Goal: Task Accomplishment & Management: Manage account settings

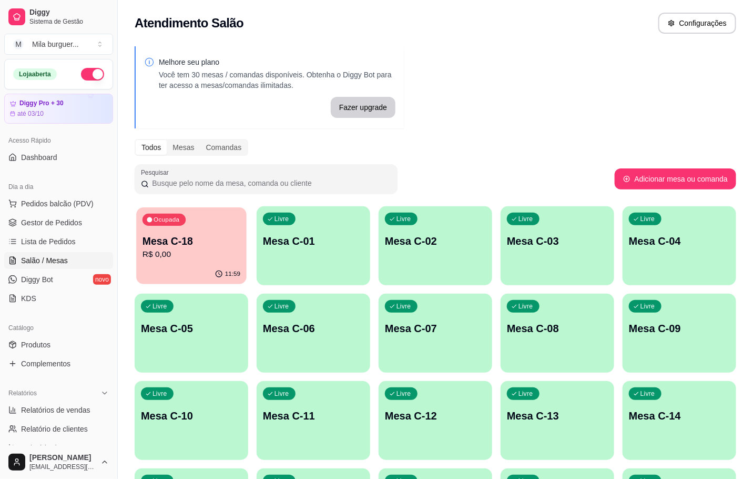
click at [233, 260] on div "Ocupada Mesa C-18 R$ 0,00" at bounding box center [191, 235] width 110 height 57
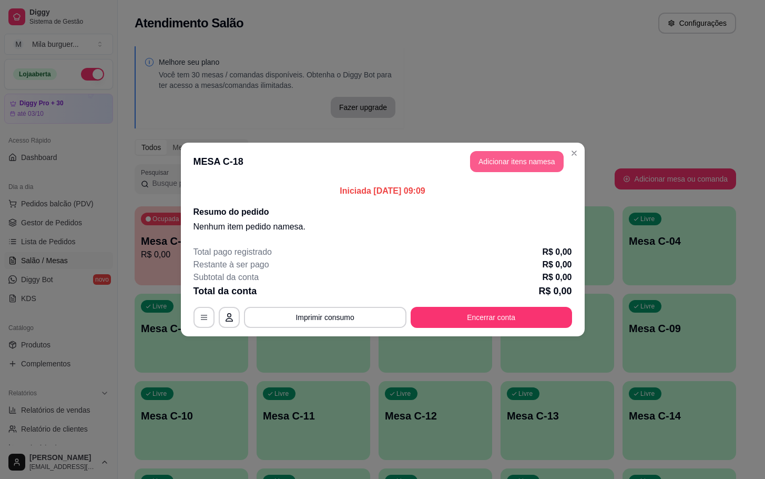
click at [474, 167] on button "Adicionar itens na mesa" at bounding box center [517, 161] width 94 height 21
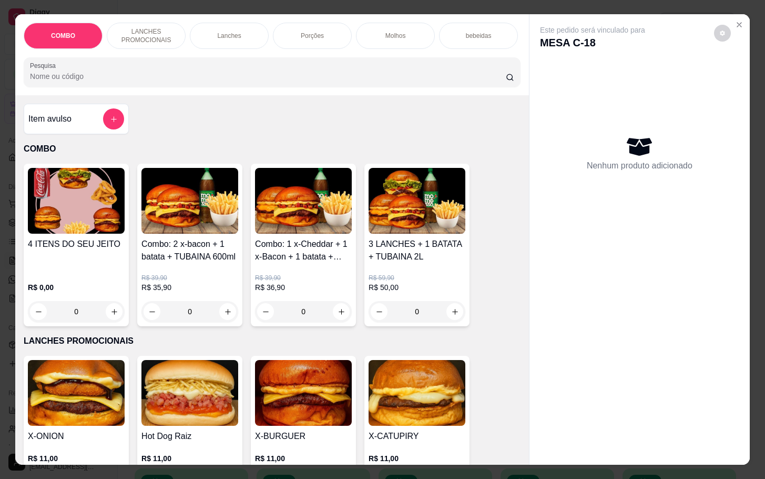
scroll to position [237, 0]
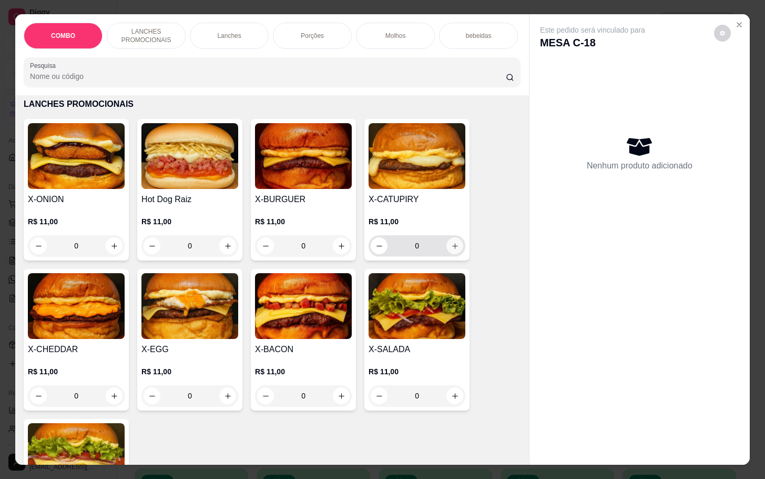
click at [452, 254] on button "increase-product-quantity" at bounding box center [455, 245] width 17 height 17
type input "1"
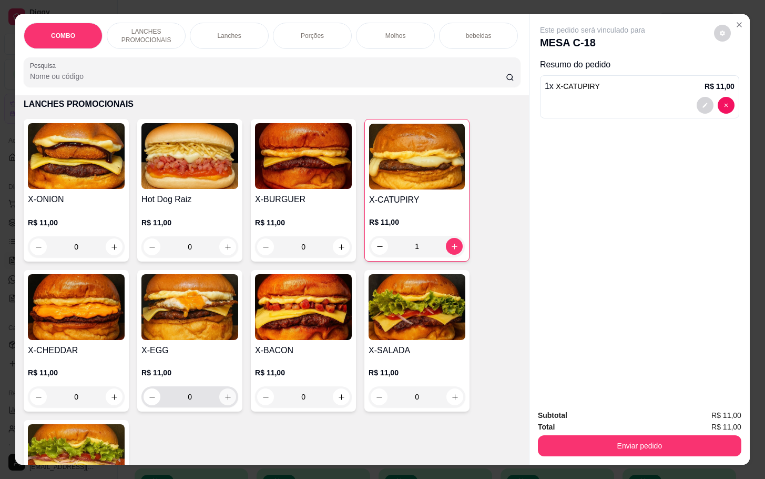
click at [212, 405] on input "0" at bounding box center [189, 396] width 59 height 21
click at [110, 401] on icon "increase-product-quantity" at bounding box center [114, 397] width 8 height 8
type input "1"
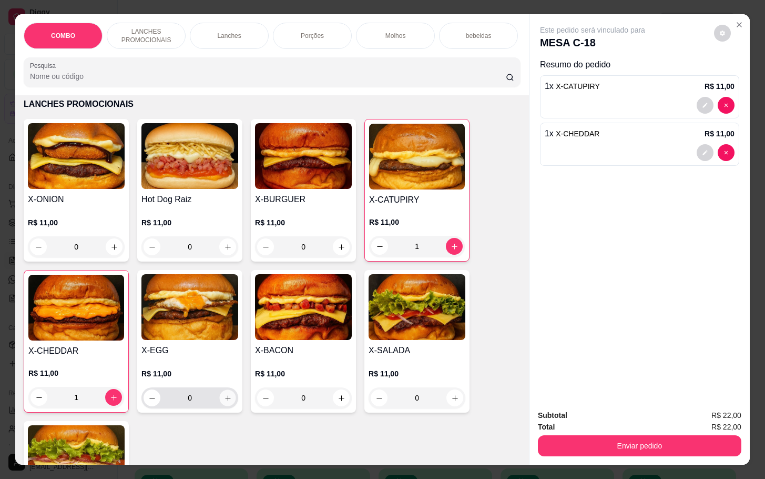
click at [220, 406] on button "increase-product-quantity" at bounding box center [228, 398] width 16 height 16
type input "1"
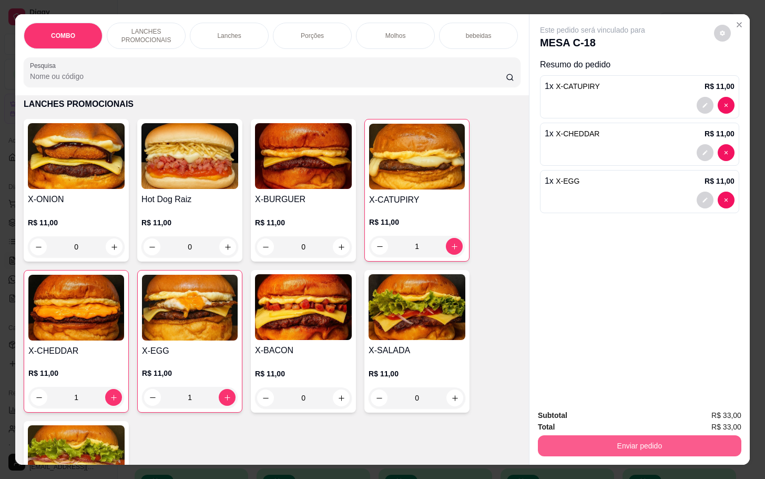
click at [594, 435] on button "Enviar pedido" at bounding box center [640, 445] width 204 height 21
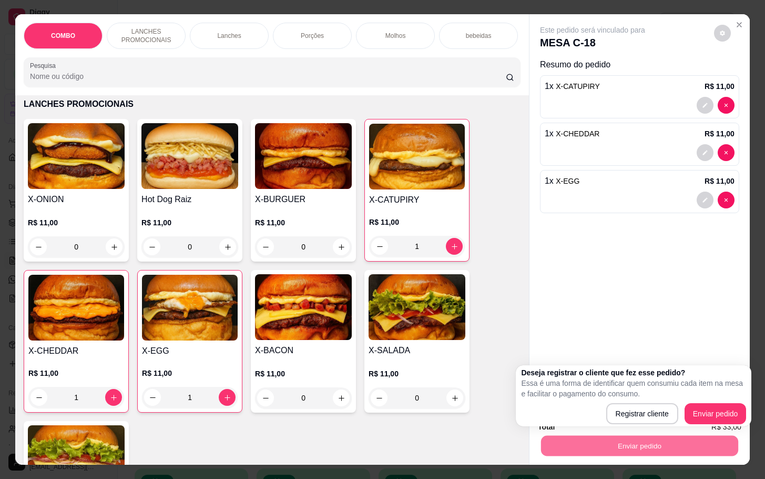
click at [577, 342] on div "Este pedido será vinculado para MESA C-18 Resumo do pedido 1 x X-CATUPIRY R$ 11…" at bounding box center [640, 207] width 220 height 386
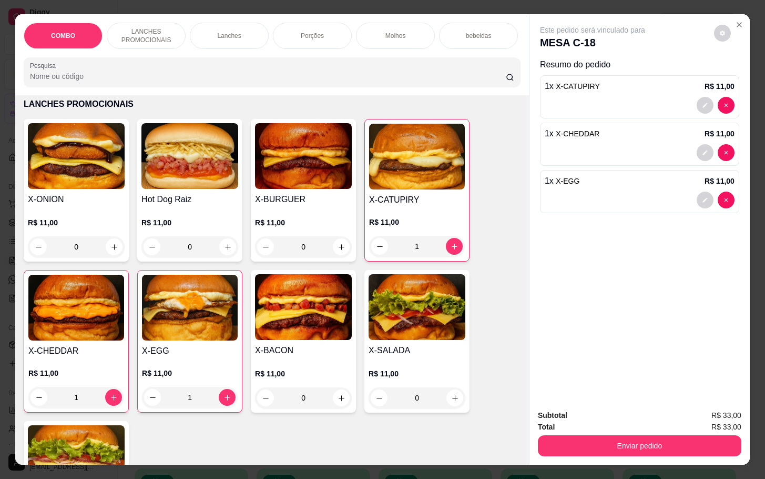
scroll to position [0, 0]
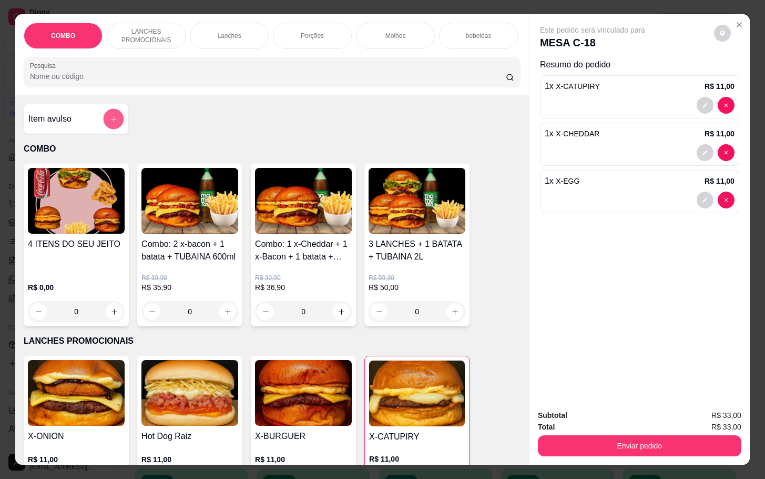
click at [110, 123] on icon "add-separate-item" at bounding box center [114, 119] width 8 height 8
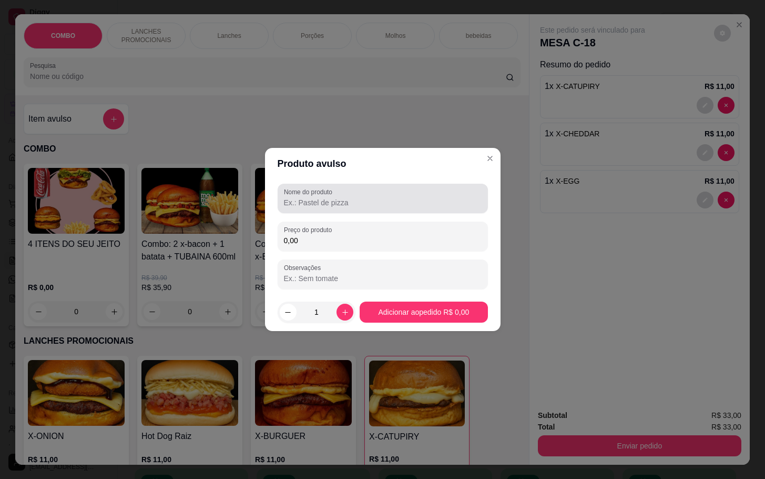
click at [330, 196] on div at bounding box center [383, 198] width 198 height 21
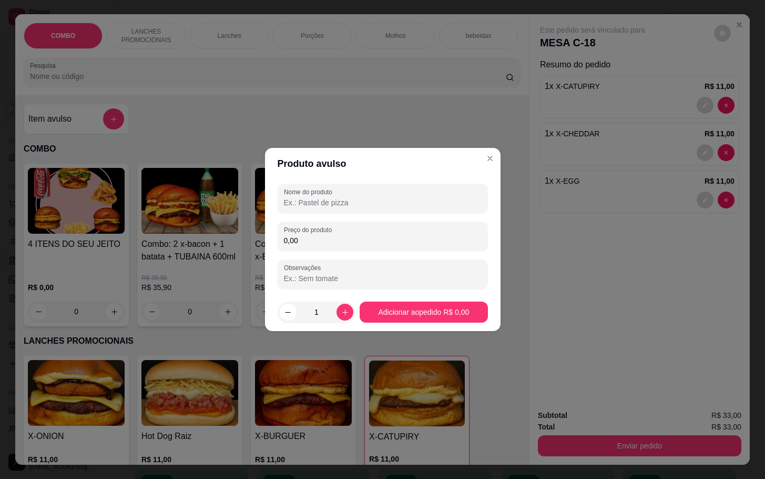
drag, startPoint x: 311, startPoint y: 207, endPoint x: 261, endPoint y: 170, distance: 61.8
click at [311, 205] on input "Nome do produto" at bounding box center [383, 202] width 198 height 11
type input "AGUA"
click at [319, 248] on div "Preço do produto 0,00" at bounding box center [383, 235] width 210 height 29
type input "3,00"
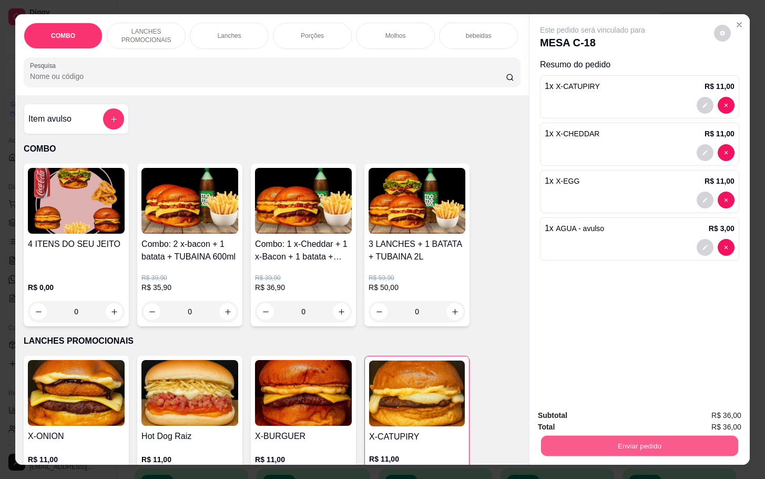
click at [666, 435] on button "Enviar pedido" at bounding box center [639, 445] width 197 height 21
click at [713, 406] on button "Enviar pedido" at bounding box center [712, 414] width 59 height 20
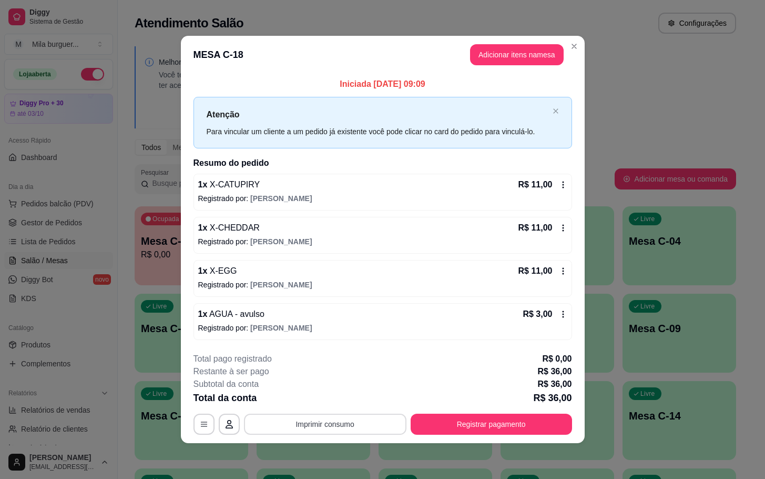
click at [304, 420] on button "Imprimir consumo" at bounding box center [325, 424] width 163 height 21
click at [332, 396] on button "IMPRESSORA" at bounding box center [328, 400] width 76 height 17
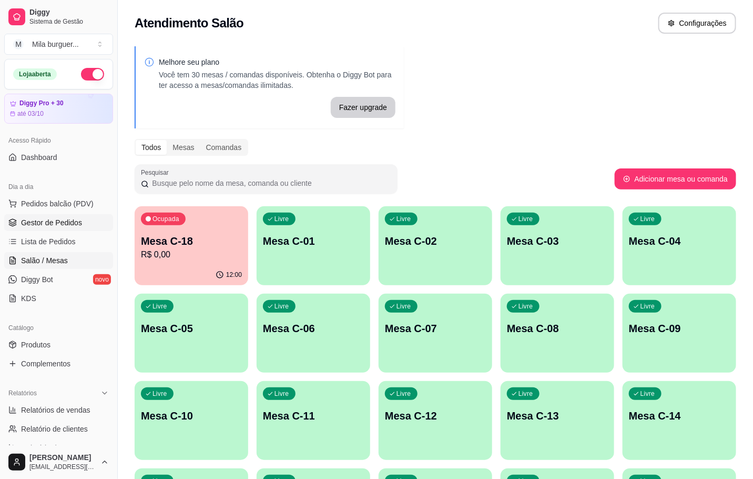
drag, startPoint x: 62, startPoint y: 223, endPoint x: 92, endPoint y: 205, distance: 34.9
click at [62, 223] on span "Gestor de Pedidos" at bounding box center [51, 222] width 61 height 11
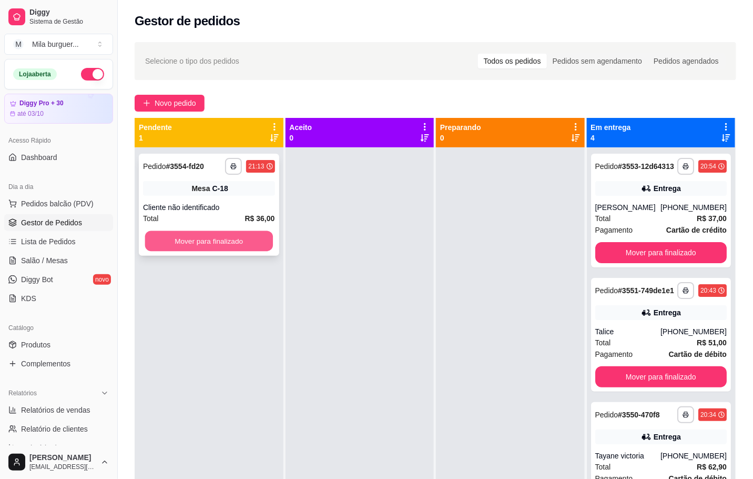
click at [230, 231] on button "Mover para finalizado" at bounding box center [209, 241] width 128 height 21
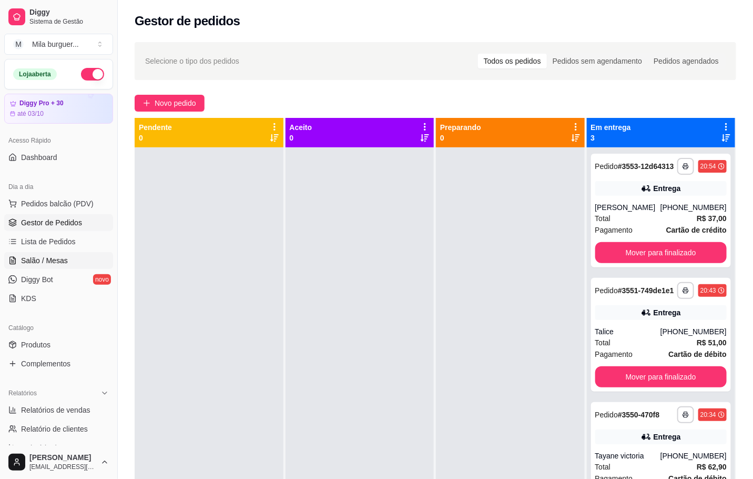
click at [37, 267] on link "Salão / Mesas" at bounding box center [58, 260] width 109 height 17
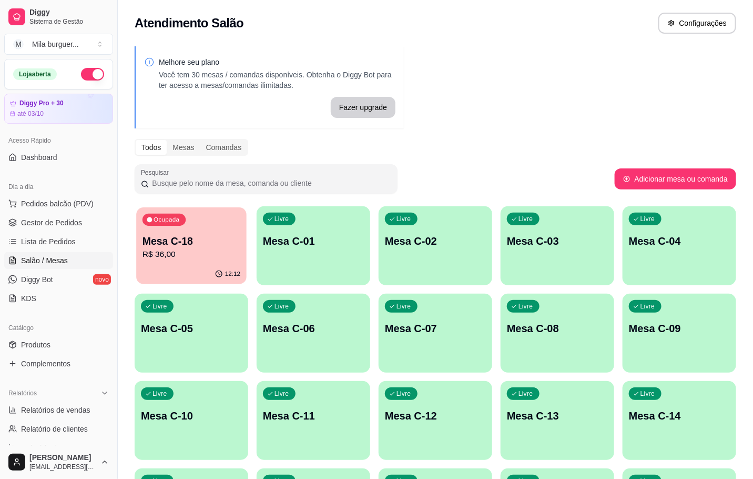
click at [229, 234] on p "Mesa C-18" at bounding box center [192, 241] width 98 height 14
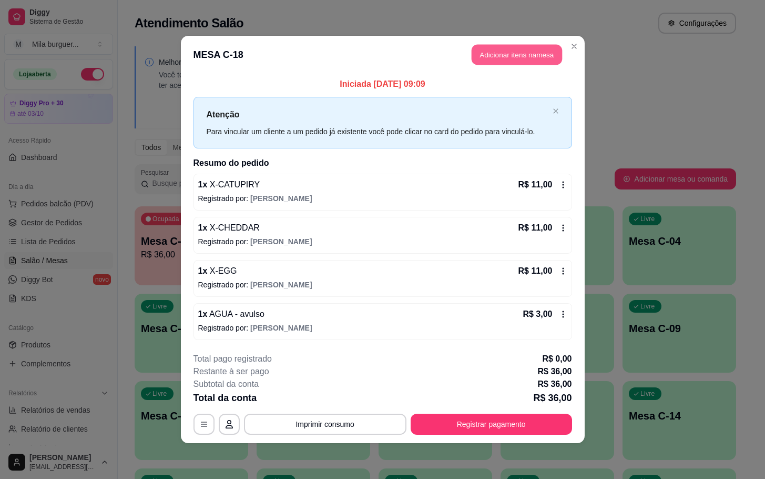
click at [487, 49] on button "Adicionar itens na mesa" at bounding box center [517, 55] width 90 height 21
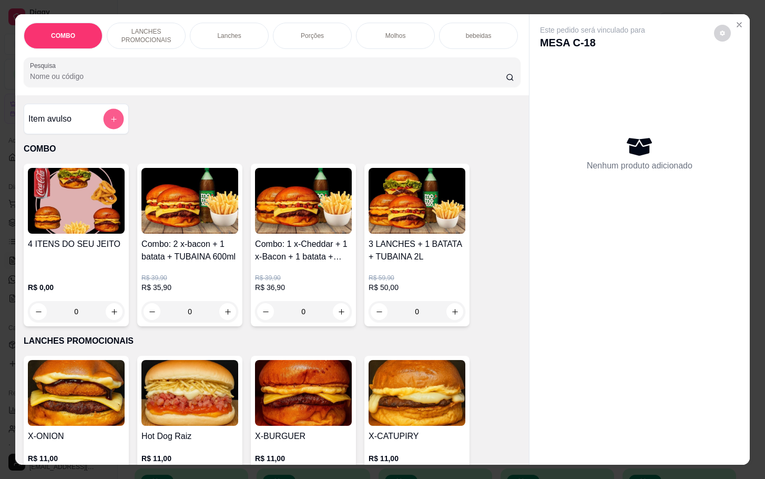
click at [104, 128] on button "add-separate-item" at bounding box center [114, 119] width 21 height 21
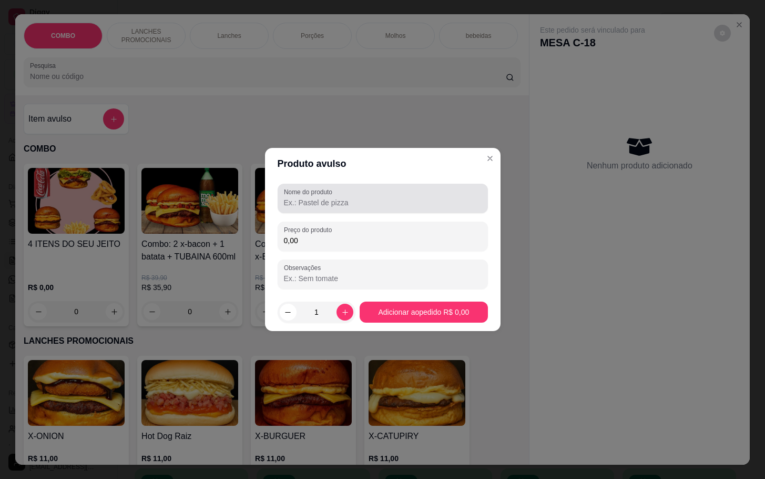
click at [380, 202] on input "Nome do produto" at bounding box center [383, 202] width 198 height 11
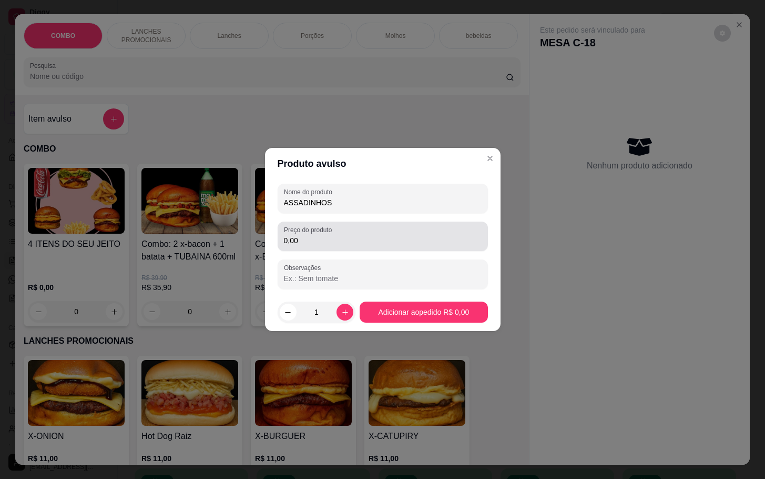
type input "ASSADINHOS"
click at [382, 236] on input "0,00" at bounding box center [383, 240] width 198 height 11
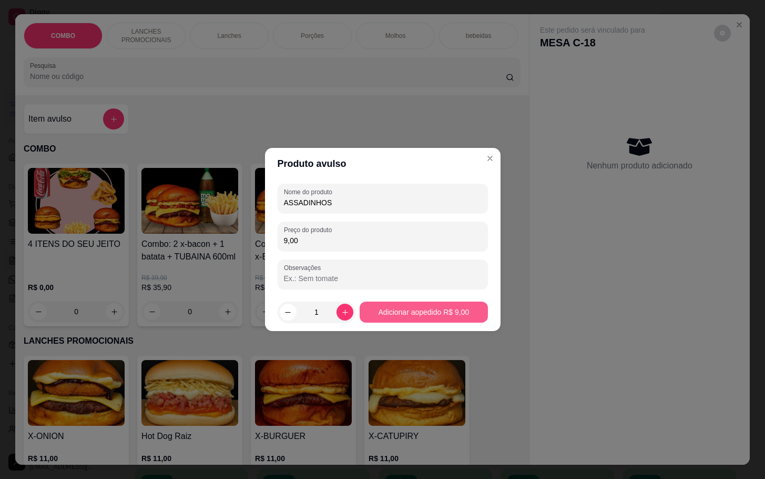
type input "9,00"
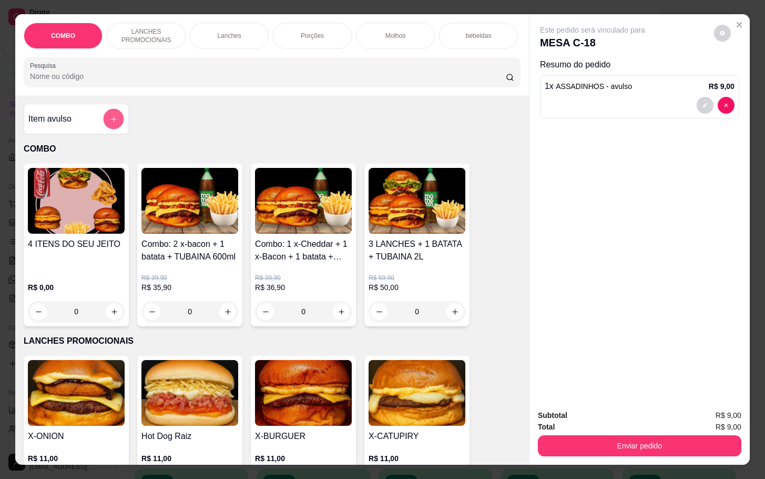
click at [114, 129] on button "add-separate-item" at bounding box center [114, 119] width 21 height 21
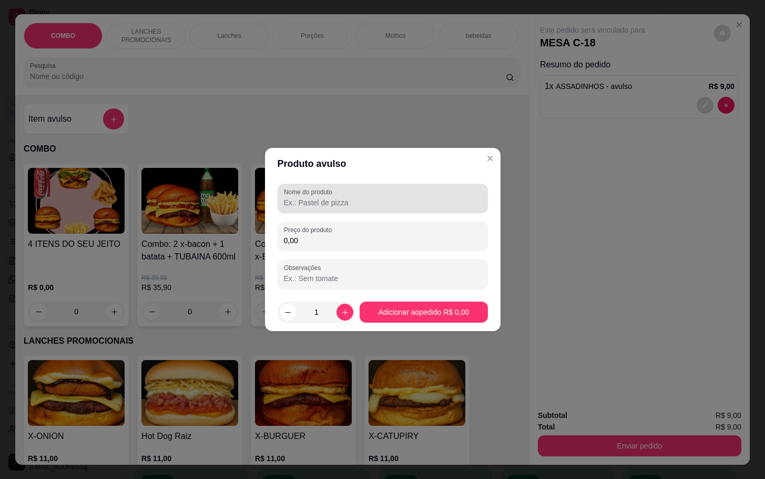
click at [299, 193] on label "Nome do produto" at bounding box center [310, 191] width 52 height 9
click at [299, 197] on input "Nome do produto" at bounding box center [383, 202] width 198 height 11
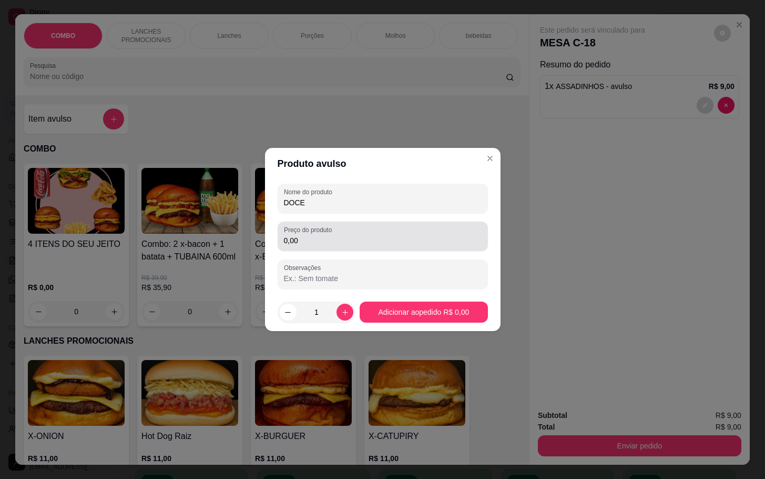
type input "DOCE"
click at [327, 233] on label "Preço do produto" at bounding box center [310, 229] width 52 height 9
click at [327, 235] on input "0,00" at bounding box center [383, 240] width 198 height 11
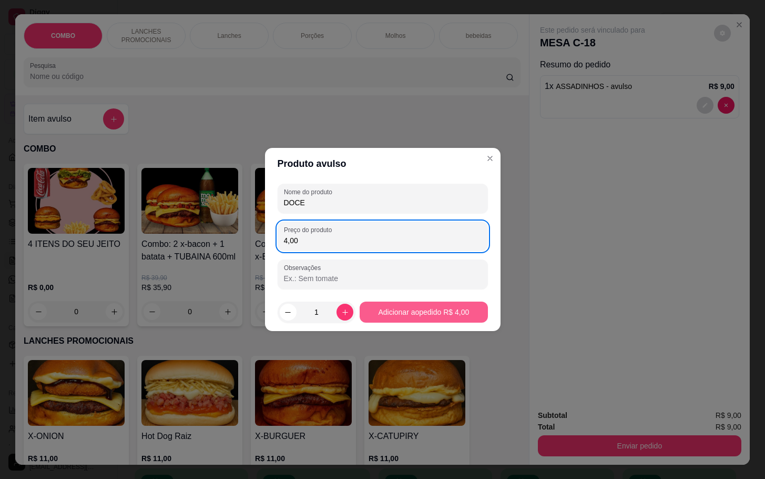
type input "4,00"
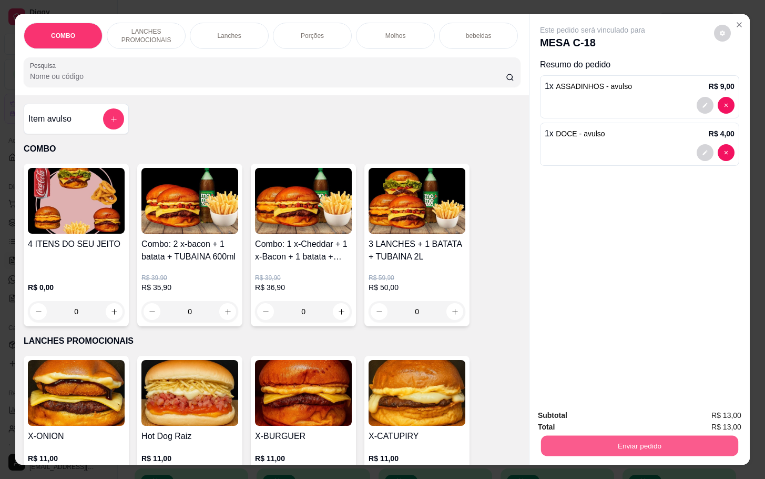
click at [589, 443] on button "Enviar pedido" at bounding box center [639, 445] width 197 height 21
click at [727, 417] on button "Enviar pedido" at bounding box center [712, 414] width 59 height 20
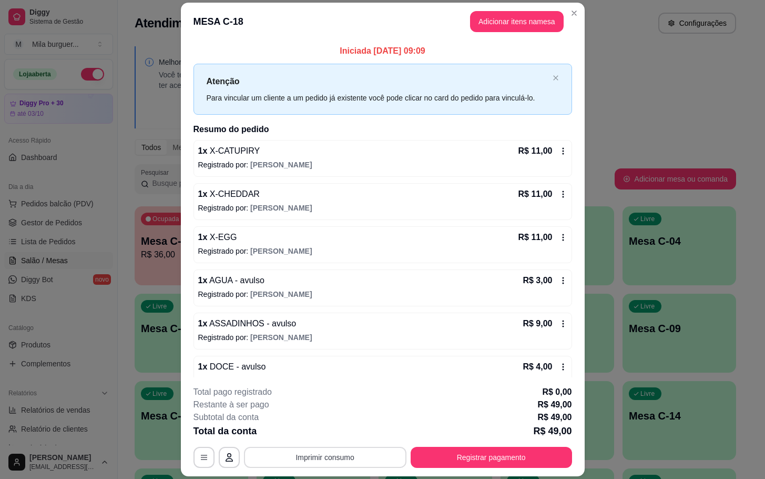
click at [316, 453] on button "Imprimir consumo" at bounding box center [325, 457] width 163 height 21
click at [308, 435] on button "IMPRESSORA" at bounding box center [323, 433] width 76 height 17
click at [461, 448] on button "Registrar pagamento" at bounding box center [491, 457] width 157 height 21
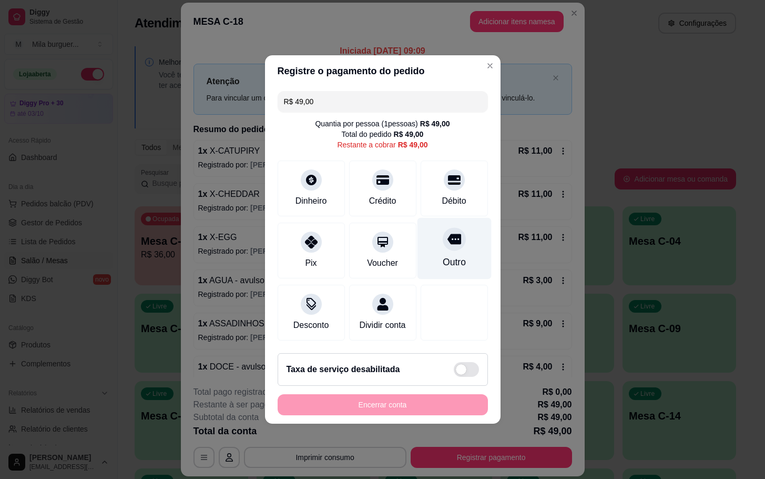
click at [442, 246] on div "Outro" at bounding box center [454, 249] width 74 height 62
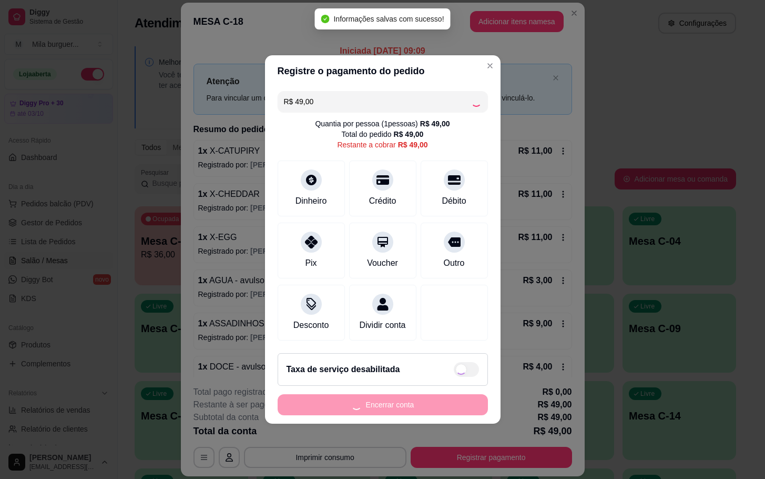
type input "R$ 0,00"
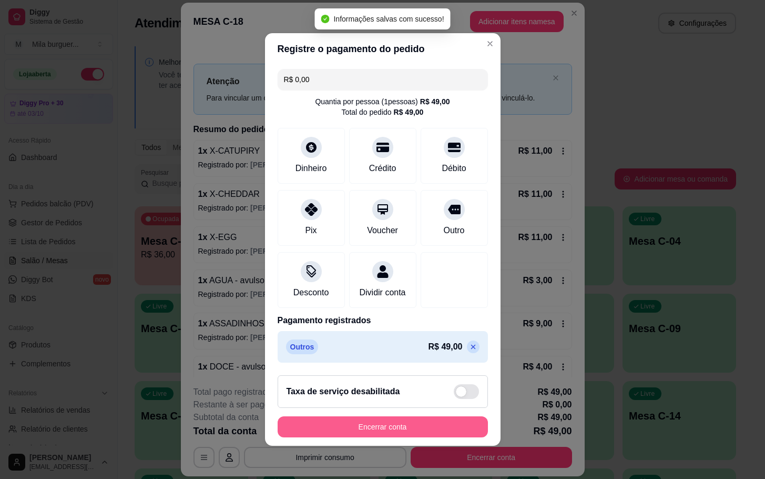
click at [411, 436] on button "Encerrar conta" at bounding box center [383, 426] width 210 height 21
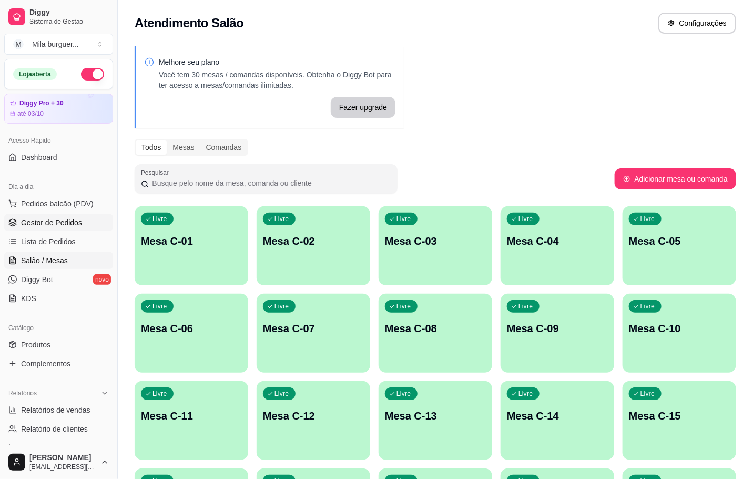
click at [72, 224] on span "Gestor de Pedidos" at bounding box center [51, 222] width 61 height 11
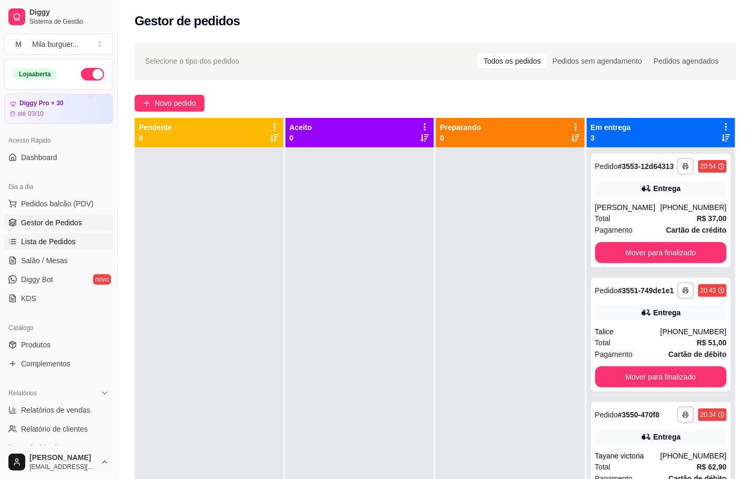
drag, startPoint x: 53, startPoint y: 246, endPoint x: 52, endPoint y: 237, distance: 9.0
drag, startPoint x: 54, startPoint y: 235, endPoint x: 64, endPoint y: 233, distance: 10.3
click at [54, 235] on link "Lista de Pedidos" at bounding box center [58, 241] width 109 height 17
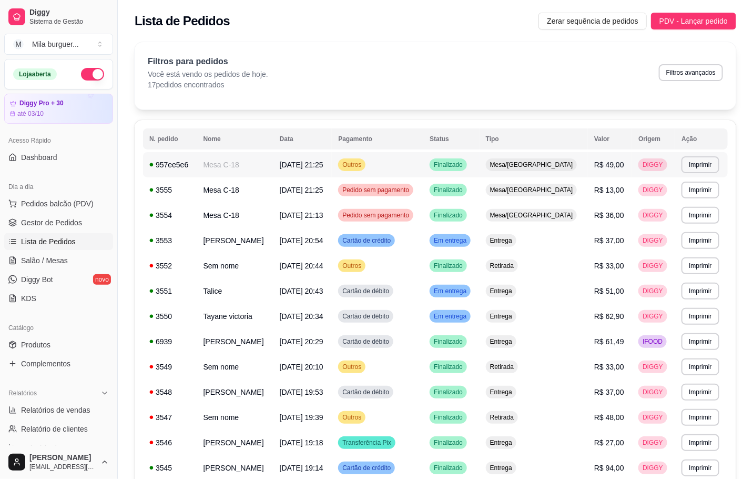
click at [270, 155] on td "Mesa C-18" at bounding box center [235, 164] width 76 height 25
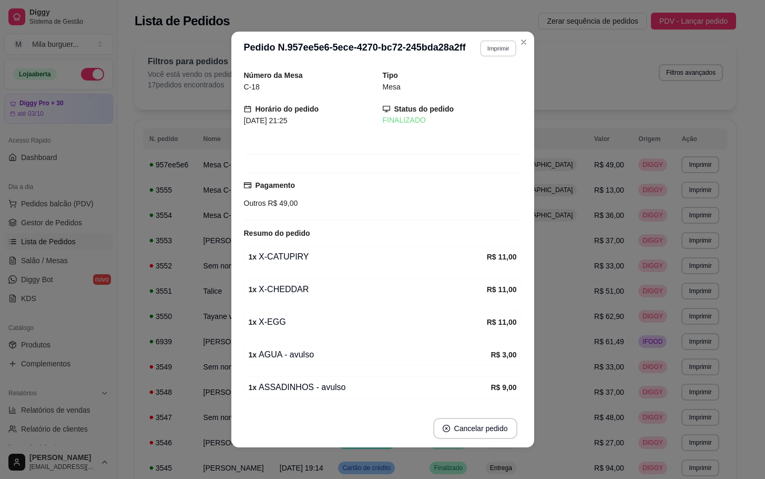
click at [492, 52] on button "Imprimir" at bounding box center [498, 48] width 36 height 16
click at [472, 92] on button "IMPRESSORA" at bounding box center [474, 85] width 76 height 17
click at [480, 45] on button "Imprimir" at bounding box center [498, 48] width 37 height 17
click at [480, 88] on button "IMPRESSORA" at bounding box center [474, 85] width 74 height 16
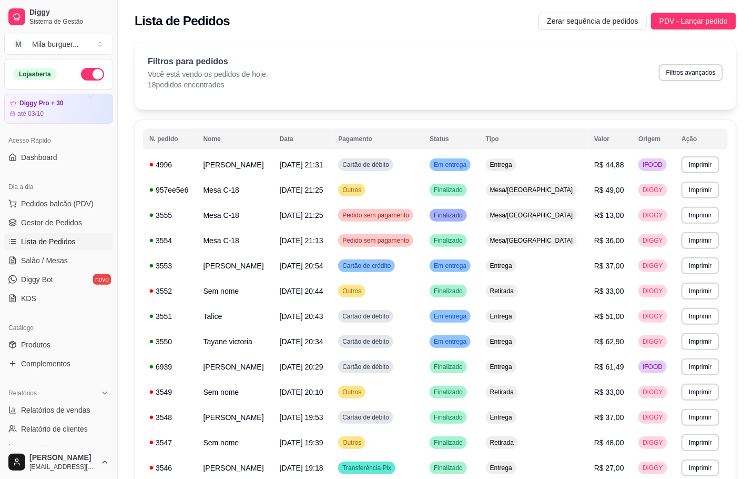
scroll to position [9, 0]
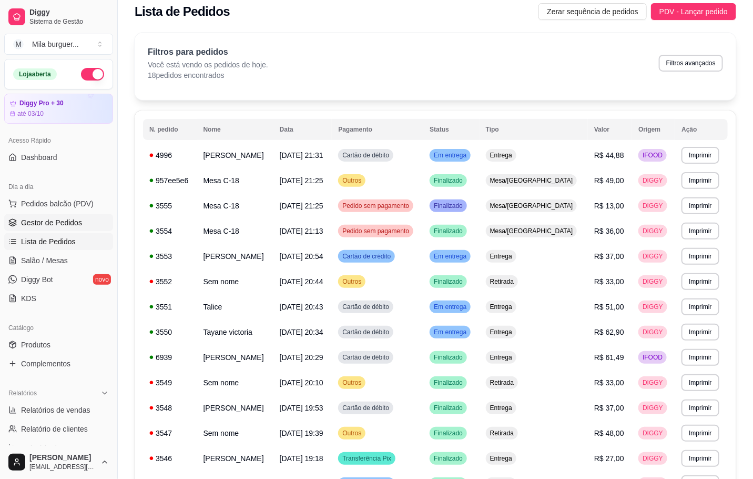
click at [51, 219] on span "Gestor de Pedidos" at bounding box center [51, 222] width 61 height 11
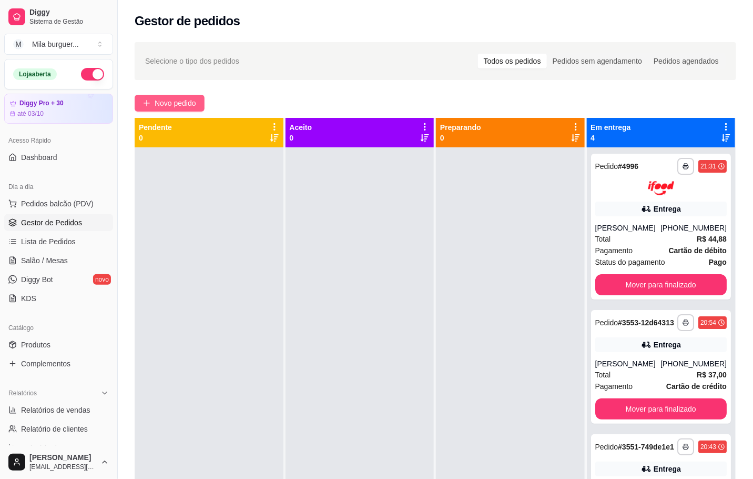
click at [191, 109] on span "Novo pedido" at bounding box center [176, 103] width 42 height 12
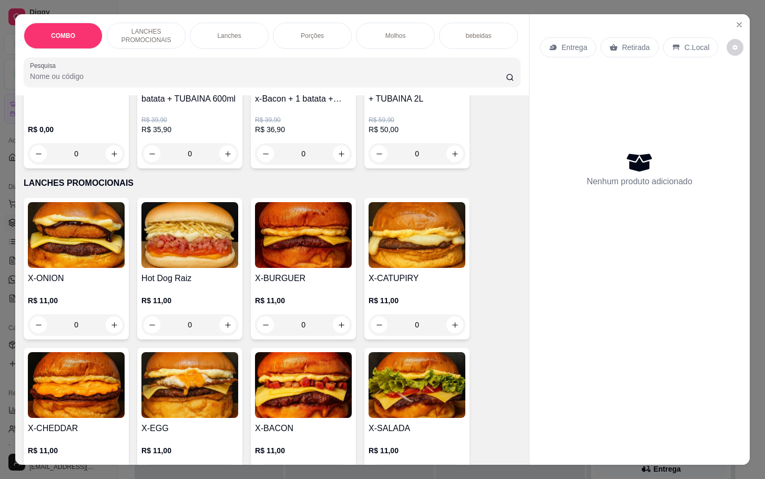
scroll to position [237, 0]
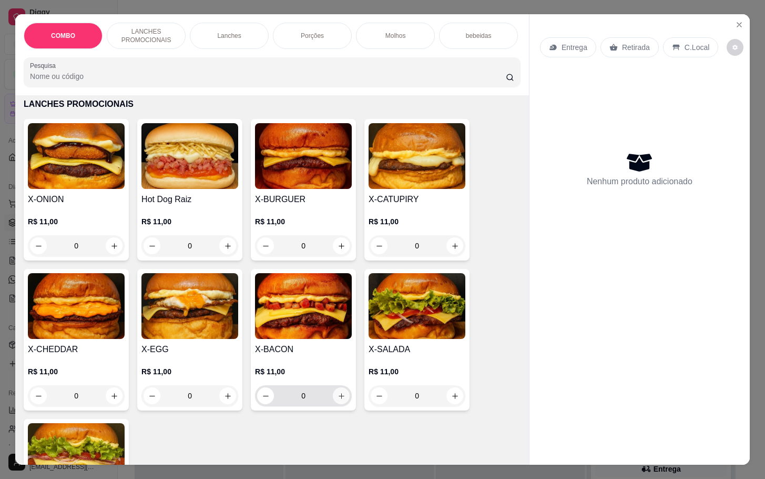
click at [333, 397] on button "increase-product-quantity" at bounding box center [341, 395] width 17 height 17
type input "1"
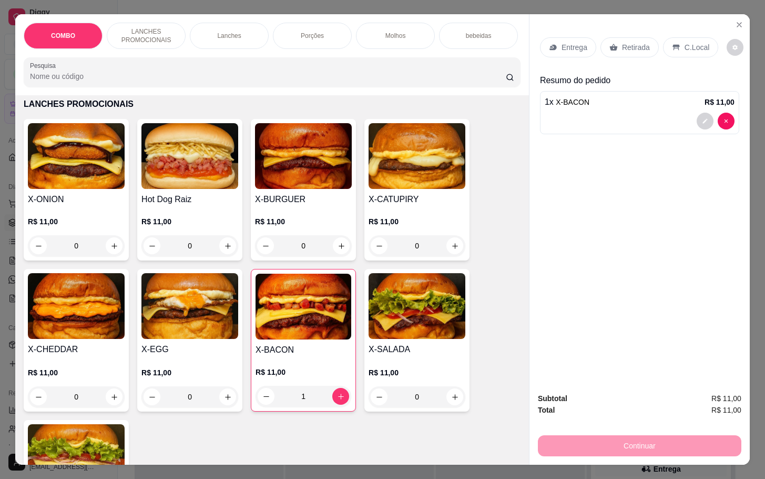
click at [616, 31] on div "Entrega Retirada C.Local" at bounding box center [639, 47] width 199 height 37
click at [622, 42] on p "Retirada" at bounding box center [636, 47] width 28 height 11
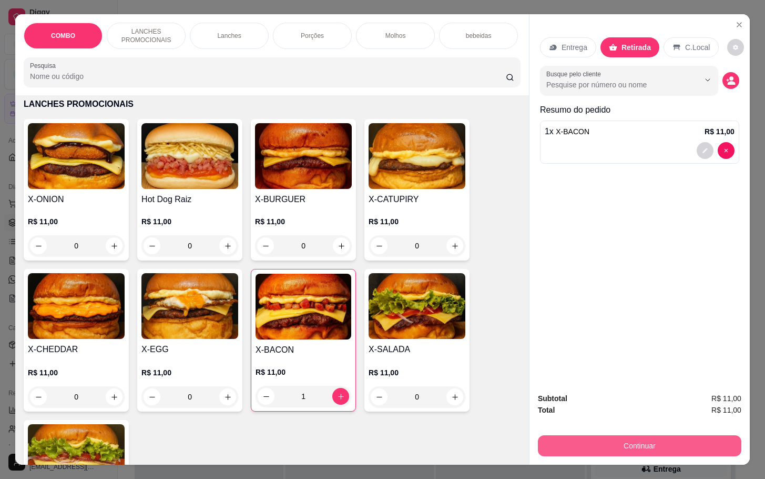
click at [640, 435] on button "Continuar" at bounding box center [640, 445] width 204 height 21
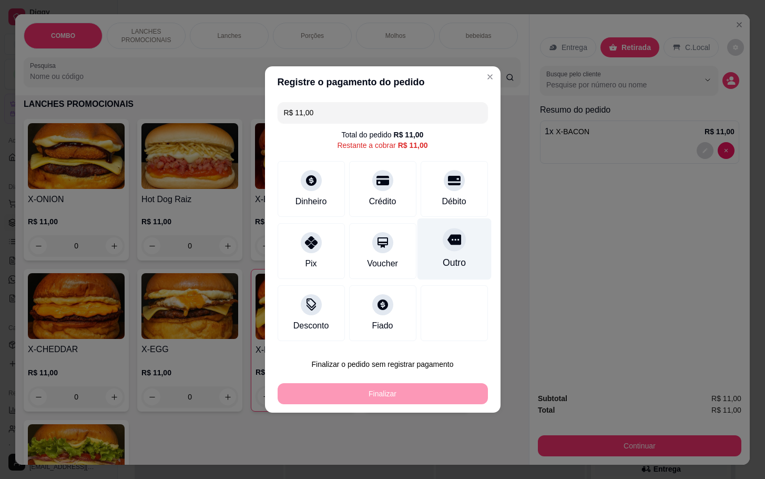
click at [447, 259] on div "Outro" at bounding box center [453, 263] width 23 height 14
type input "R$ 0,00"
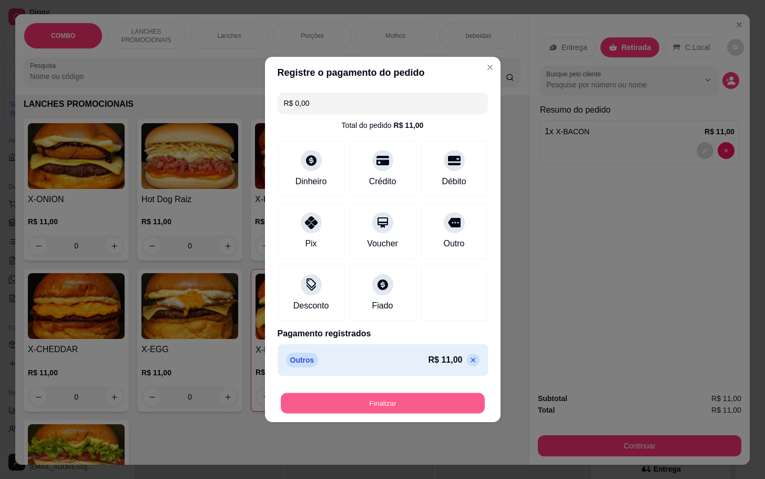
click at [427, 405] on button "Finalizar" at bounding box center [383, 403] width 204 height 21
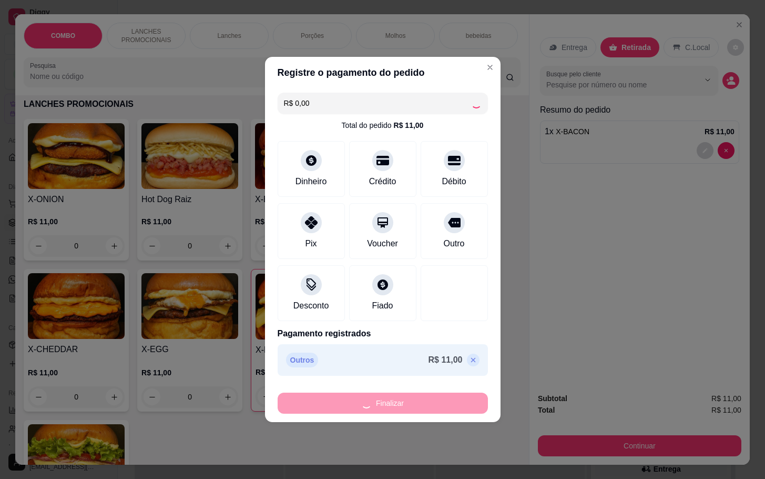
type input "0"
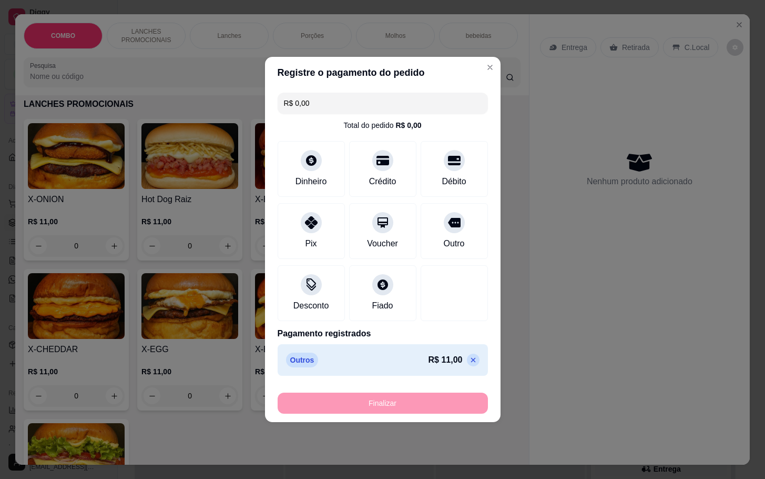
type input "-R$ 11,00"
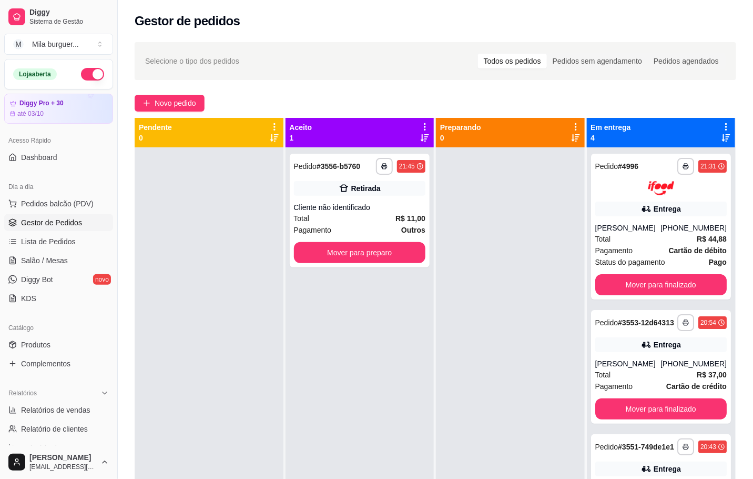
click at [372, 98] on div "Novo pedido" at bounding box center [436, 103] width 602 height 17
click at [154, 98] on button "Novo pedido" at bounding box center [170, 103] width 70 height 17
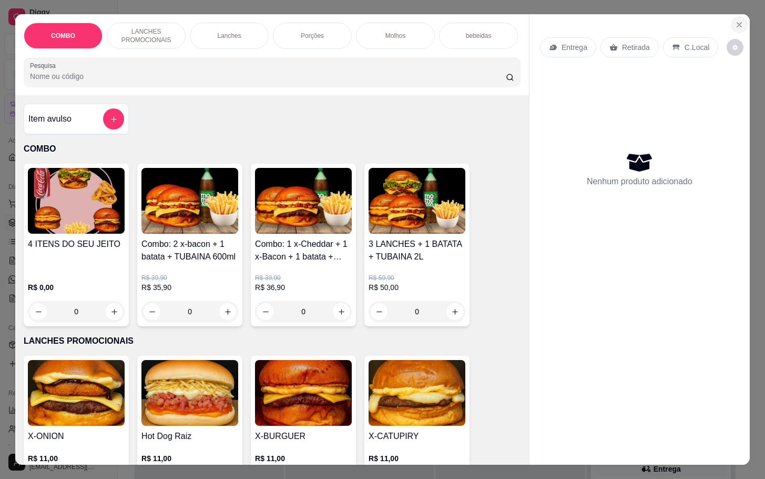
click at [731, 16] on button "Close" at bounding box center [739, 24] width 17 height 17
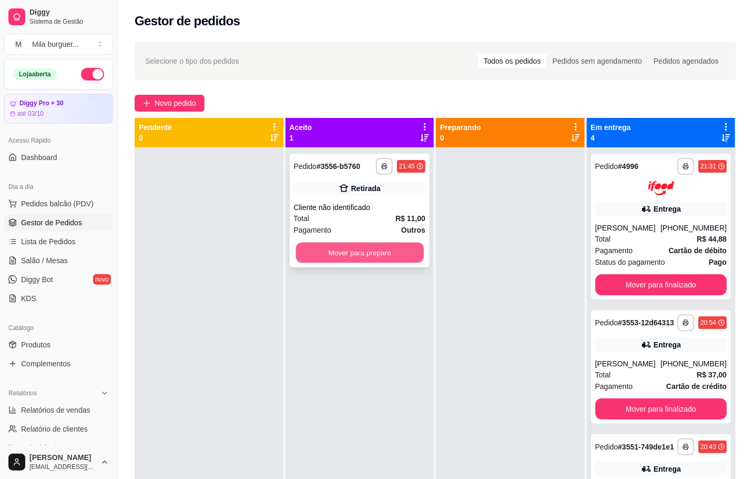
click at [396, 248] on button "Mover para preparo" at bounding box center [360, 253] width 128 height 21
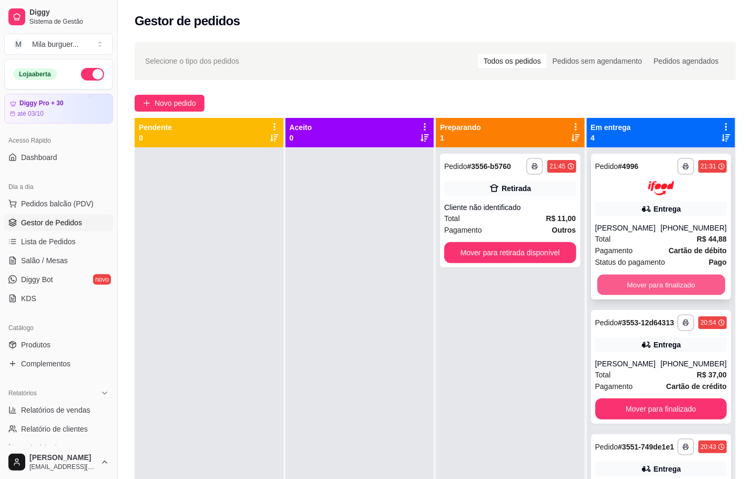
click at [641, 292] on button "Mover para finalizado" at bounding box center [661, 284] width 128 height 21
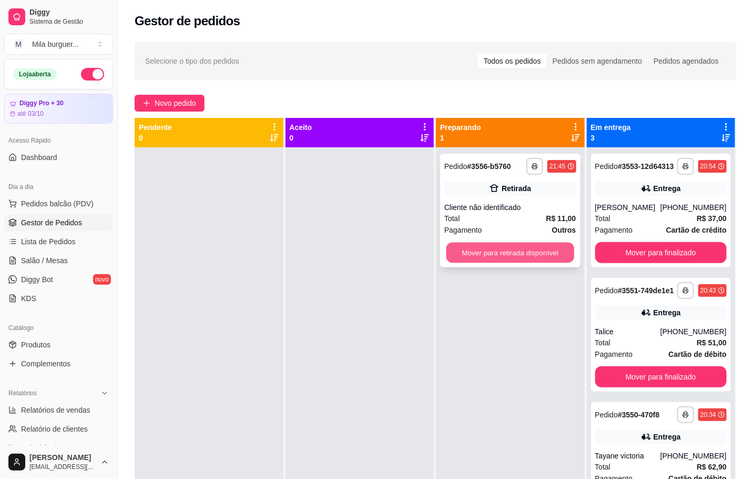
click at [546, 256] on button "Mover para retirada disponível" at bounding box center [511, 253] width 128 height 21
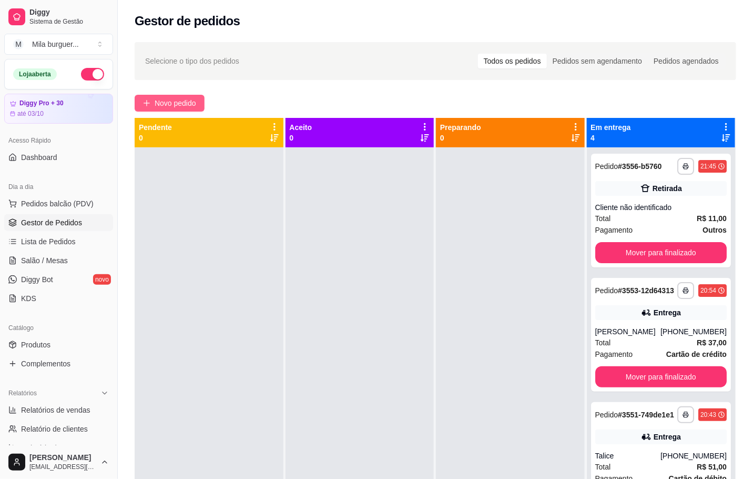
click at [154, 99] on button "Novo pedido" at bounding box center [170, 103] width 70 height 17
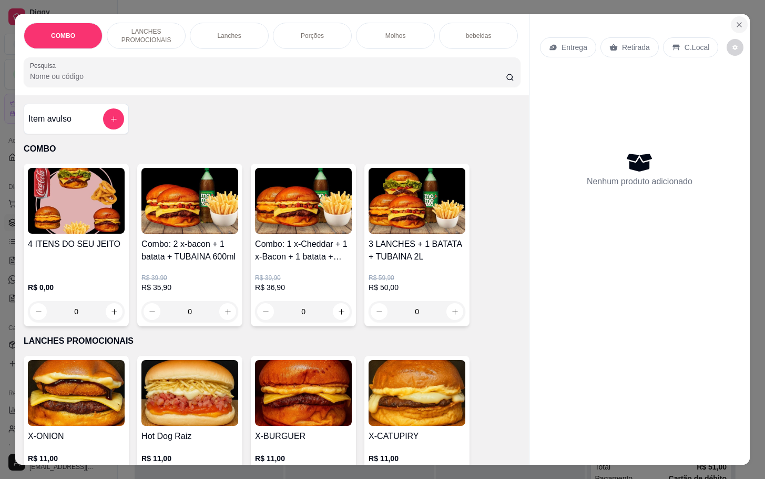
click at [735, 21] on icon "Close" at bounding box center [739, 25] width 8 height 8
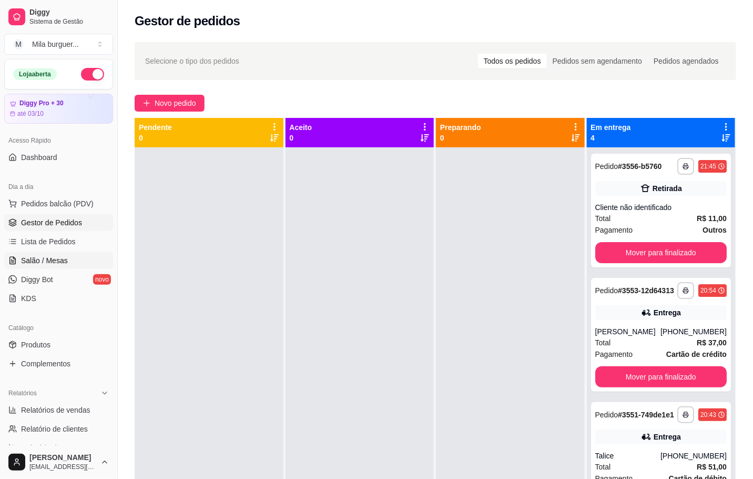
click at [51, 261] on span "Salão / Mesas" at bounding box center [44, 260] width 47 height 11
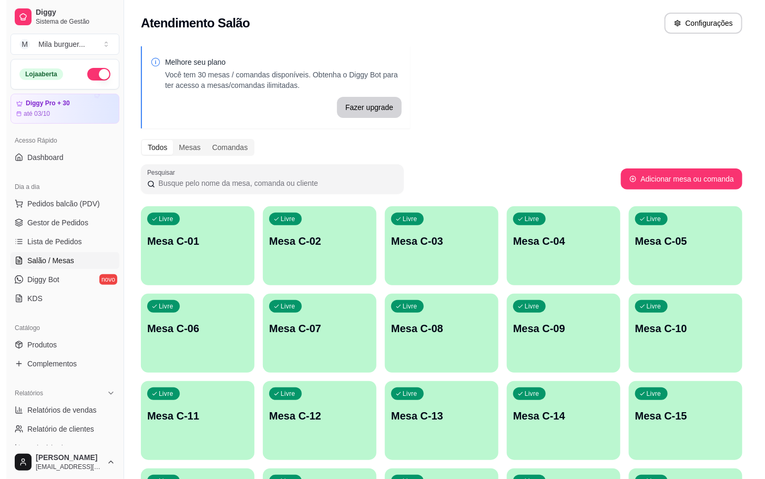
scroll to position [79, 0]
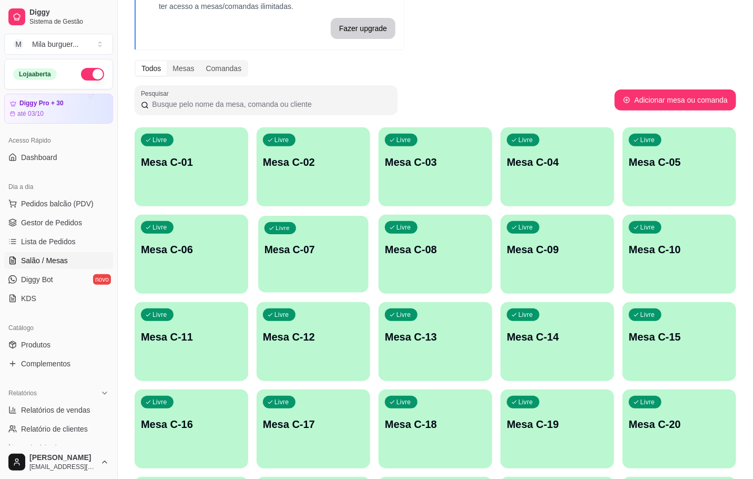
click at [304, 263] on div "Livre Mesa C-07" at bounding box center [313, 248] width 110 height 64
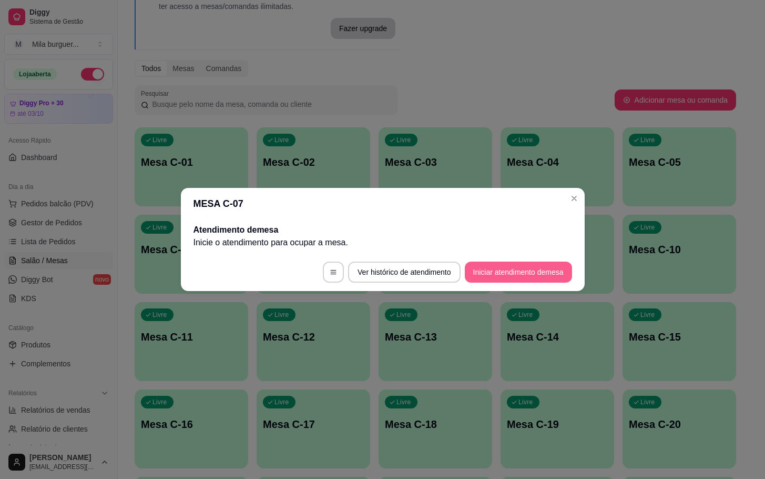
click at [513, 267] on button "Iniciar atendimento de mesa" at bounding box center [518, 271] width 107 height 21
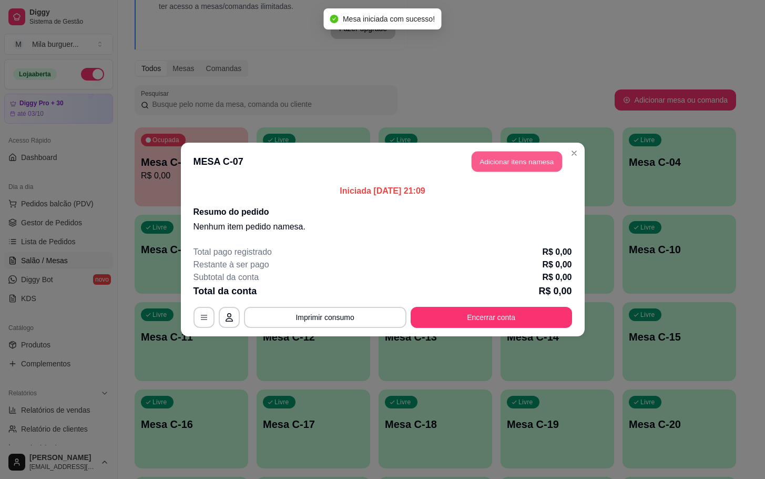
click at [518, 158] on button "Adicionar itens na mesa" at bounding box center [517, 162] width 90 height 21
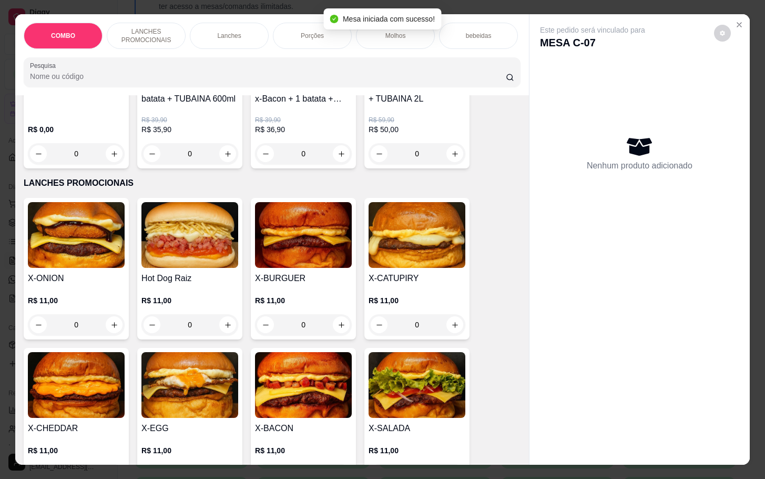
scroll to position [316, 0]
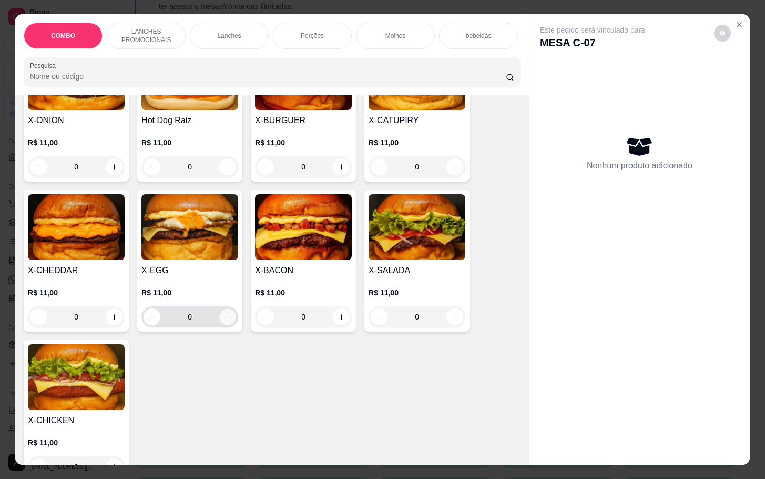
click at [224, 320] on icon "increase-product-quantity" at bounding box center [228, 317] width 8 height 8
type input "1"
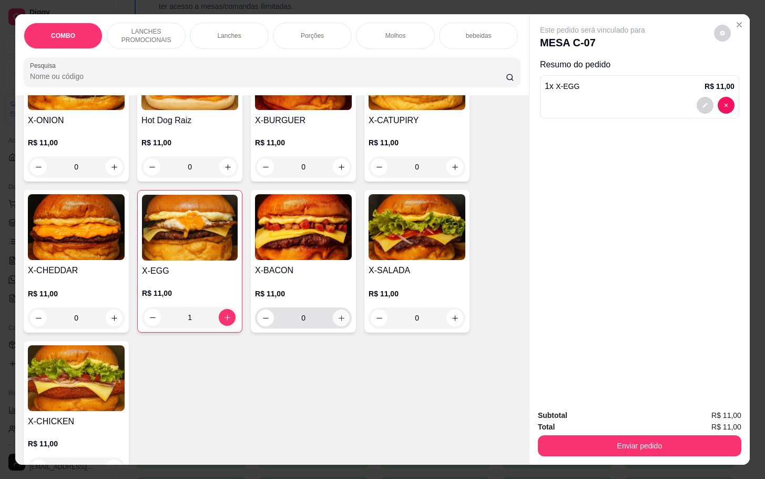
click at [338, 322] on icon "increase-product-quantity" at bounding box center [342, 318] width 8 height 8
type input "1"
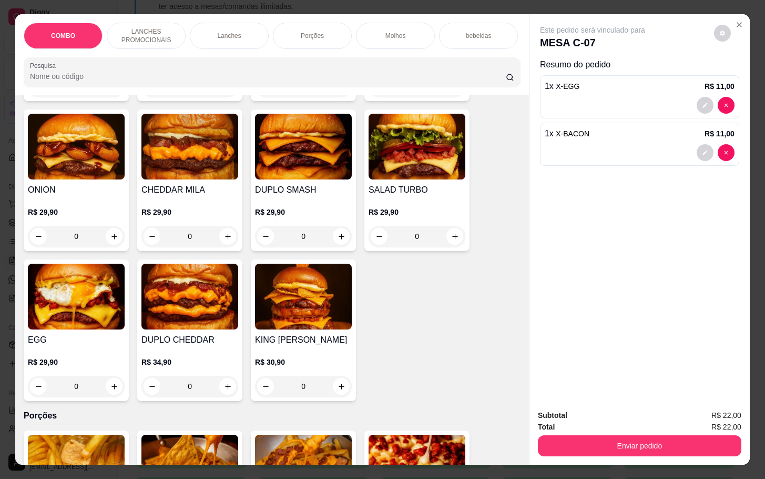
scroll to position [1184, 0]
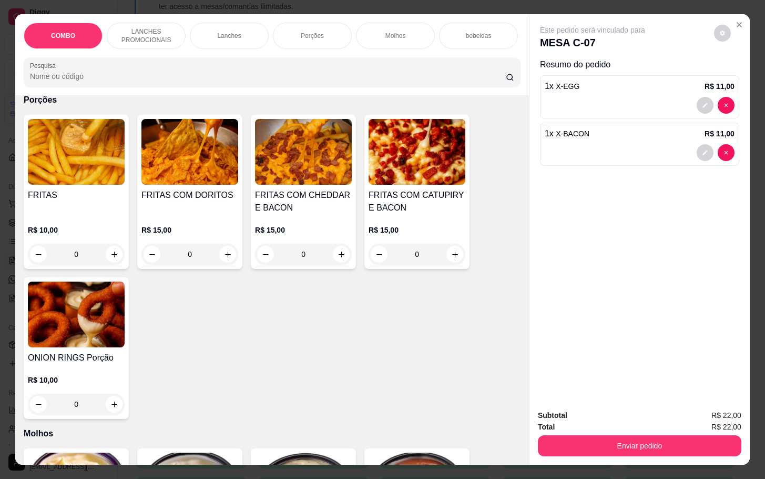
click at [326, 260] on div "0" at bounding box center [303, 254] width 97 height 21
click at [338, 260] on div "0" at bounding box center [303, 254] width 97 height 21
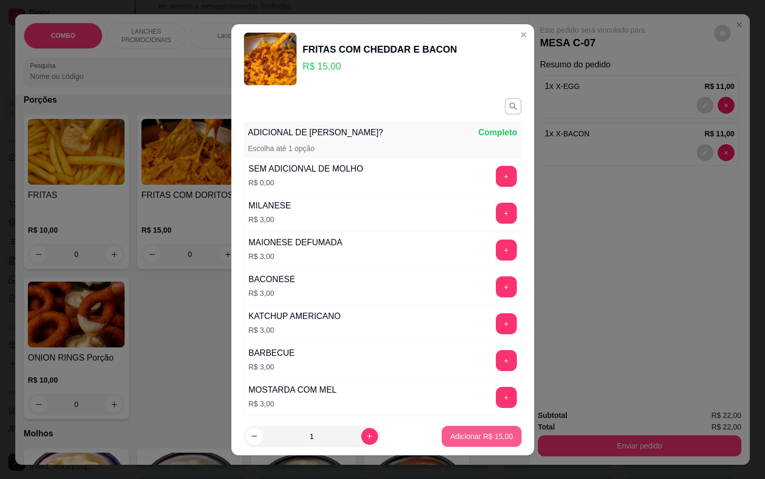
click at [450, 432] on p "Adicionar R$ 15,00" at bounding box center [481, 436] width 63 height 11
type input "1"
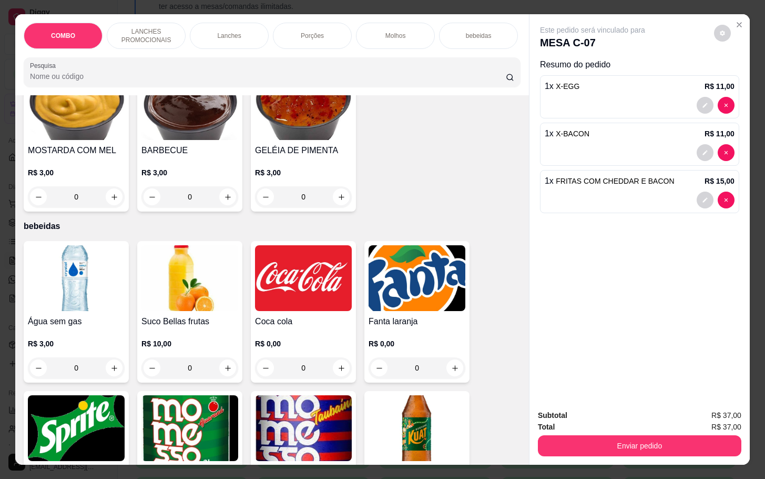
scroll to position [1883, 0]
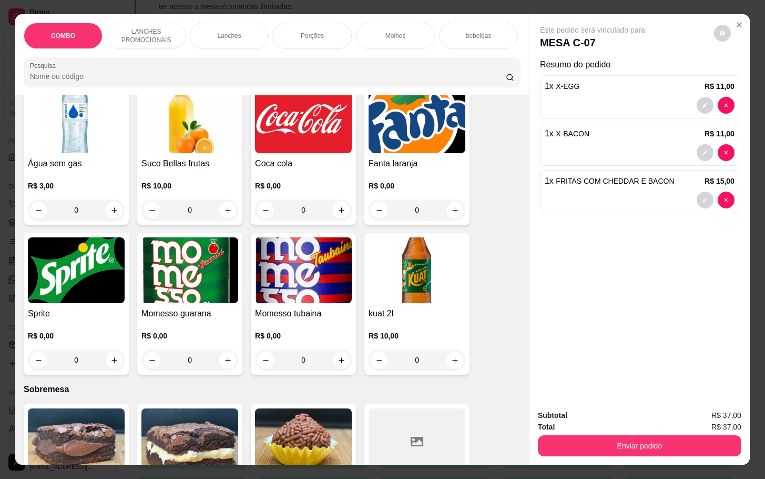
click at [188, 291] on img at bounding box center [190, 270] width 97 height 66
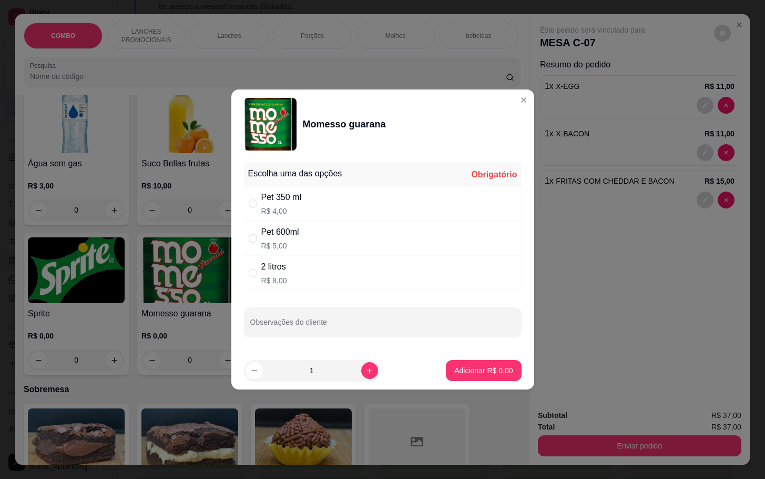
click at [294, 236] on div "Pet 600ml" at bounding box center [280, 232] width 38 height 13
radio input "true"
click at [455, 368] on p "Adicionar R$ 5,00" at bounding box center [484, 370] width 58 height 11
type input "1"
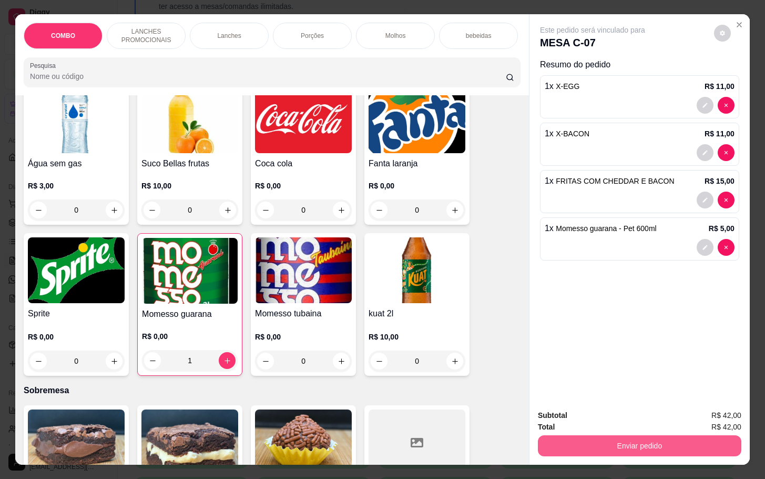
click at [599, 439] on button "Enviar pedido" at bounding box center [640, 445] width 204 height 21
click at [704, 409] on button "Enviar pedido" at bounding box center [712, 414] width 59 height 20
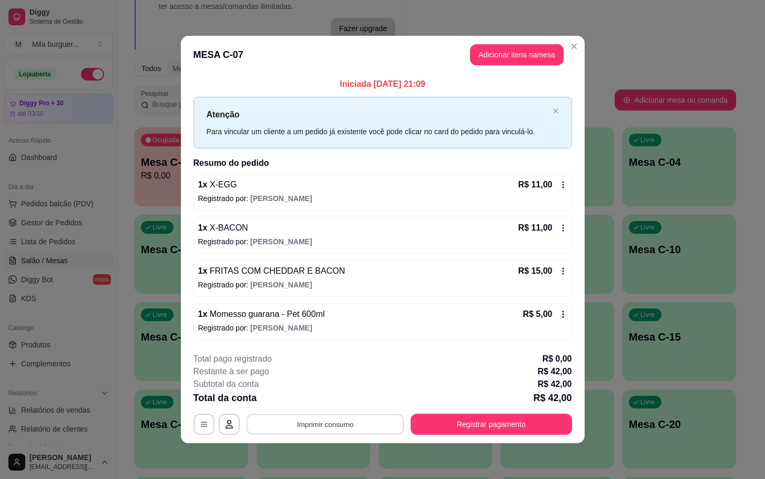
click at [314, 433] on button "Imprimir consumo" at bounding box center [325, 424] width 158 height 21
click at [335, 402] on button "IMPRESSORA" at bounding box center [328, 400] width 74 height 16
click at [530, 61] on button "Adicionar itens na mesa" at bounding box center [517, 55] width 90 height 21
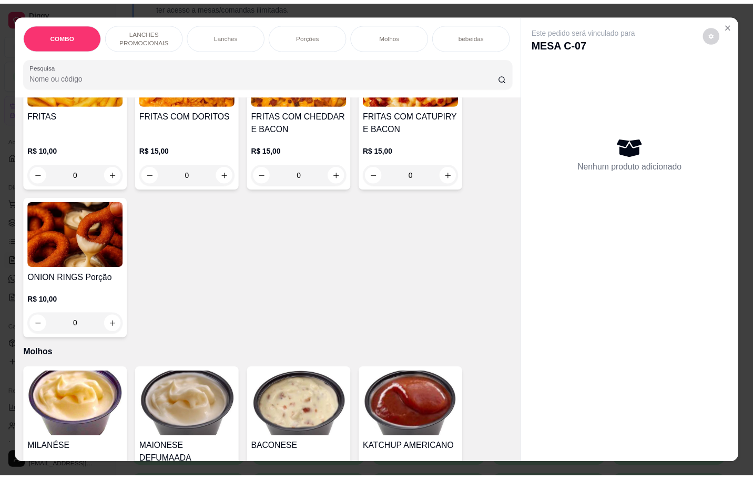
scroll to position [1420, 0]
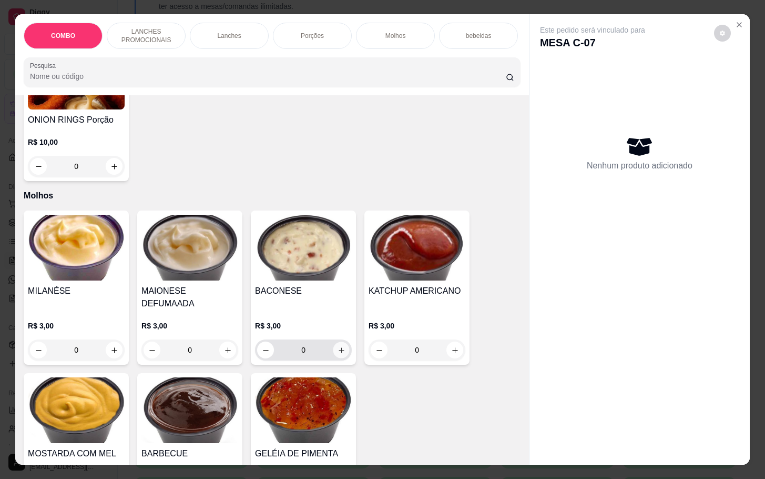
click at [338, 346] on icon "increase-product-quantity" at bounding box center [342, 350] width 8 height 8
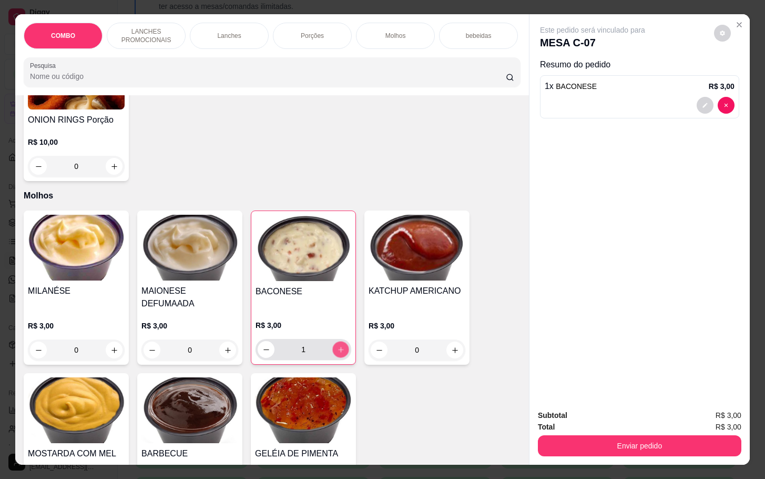
click at [337, 346] on icon "increase-product-quantity" at bounding box center [341, 350] width 8 height 8
type input "2"
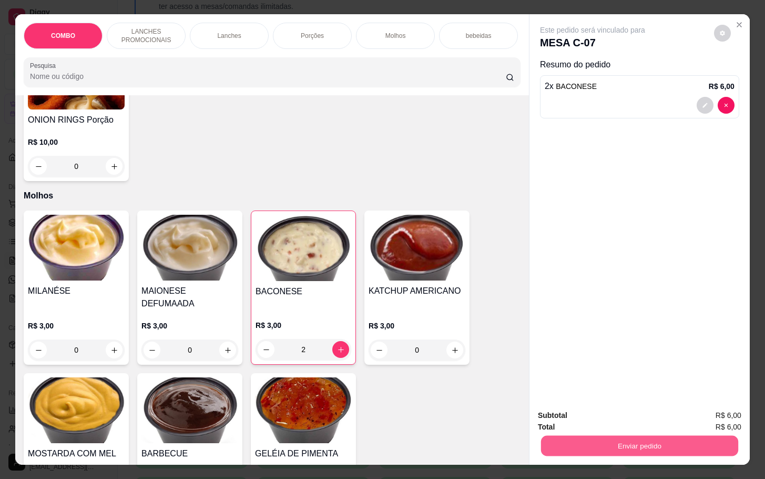
click at [584, 436] on button "Enviar pedido" at bounding box center [639, 445] width 197 height 21
click at [733, 412] on button "Enviar pedido" at bounding box center [713, 413] width 58 height 19
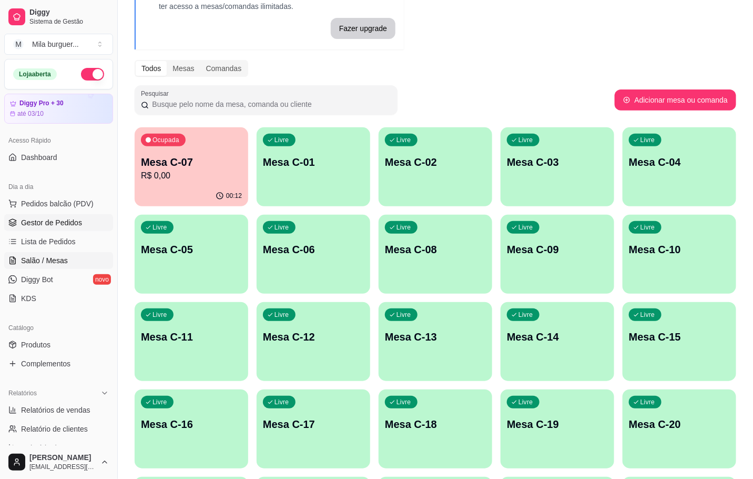
click at [53, 232] on ul "Pedidos balcão (PDV) Gestor de Pedidos Lista de Pedidos Salão / Mesas Diggy Bot…" at bounding box center [58, 251] width 109 height 112
click at [54, 226] on span "Gestor de Pedidos" at bounding box center [51, 222] width 61 height 11
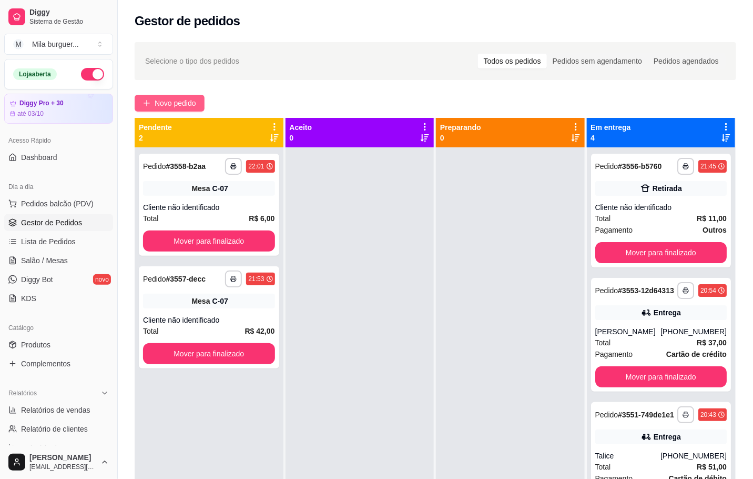
click at [154, 99] on button "Novo pedido" at bounding box center [170, 103] width 70 height 17
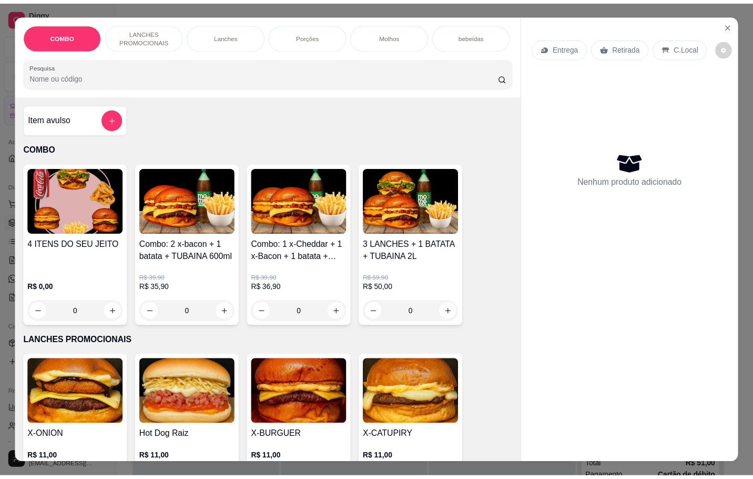
scroll to position [158, 0]
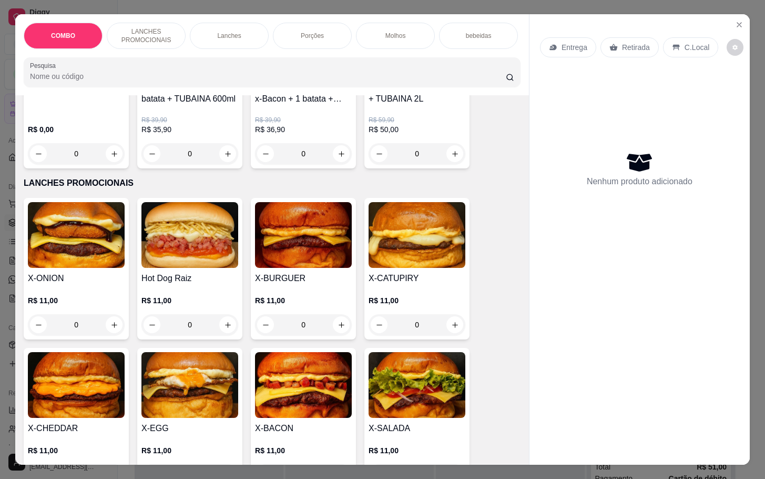
click at [267, 401] on img at bounding box center [303, 385] width 97 height 66
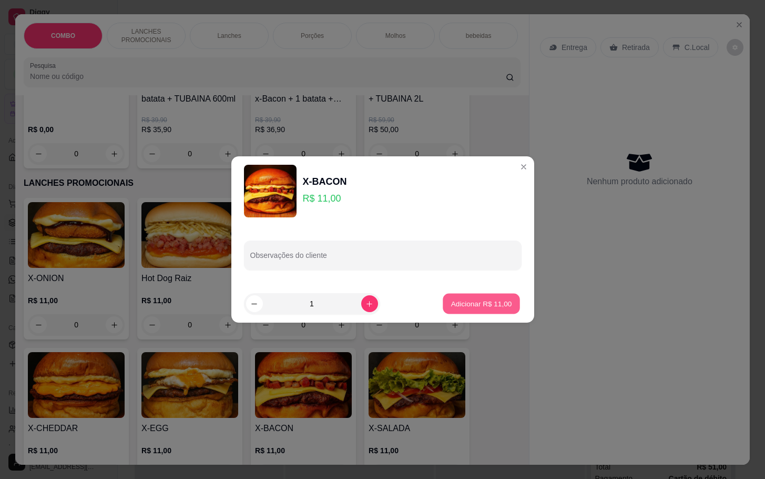
click at [467, 294] on button "Adicionar R$ 11,00" at bounding box center [481, 304] width 77 height 21
type input "1"
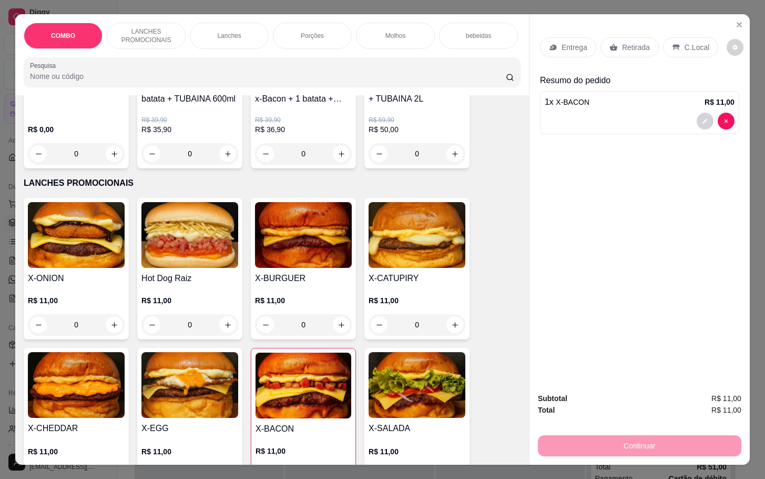
drag, startPoint x: 622, startPoint y: 34, endPoint x: 620, endPoint y: 43, distance: 9.6
click at [622, 37] on div "Retirada" at bounding box center [630, 47] width 58 height 20
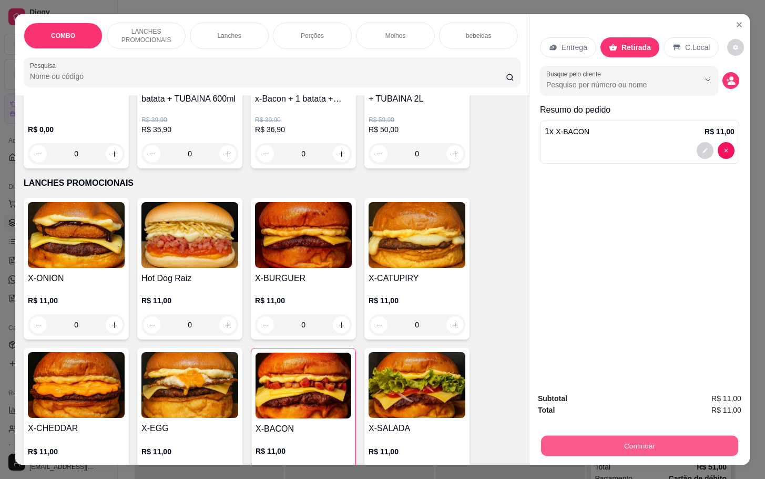
click at [668, 439] on button "Continuar" at bounding box center [639, 445] width 197 height 21
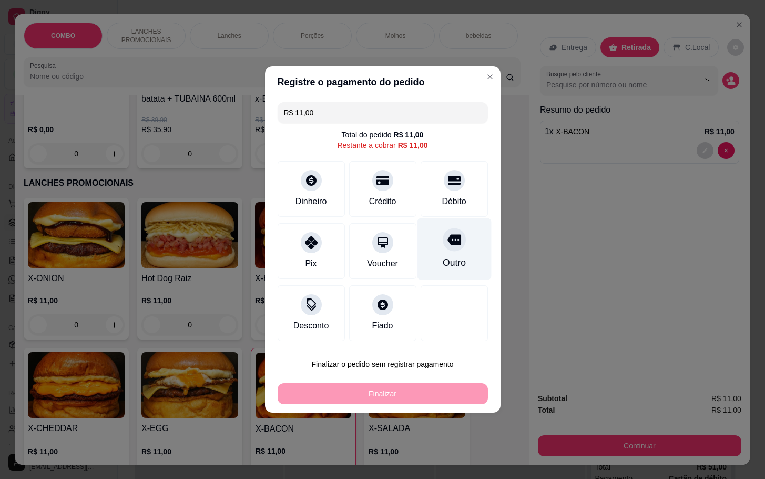
click at [461, 238] on div "Outro" at bounding box center [454, 249] width 74 height 62
type input "R$ 0,00"
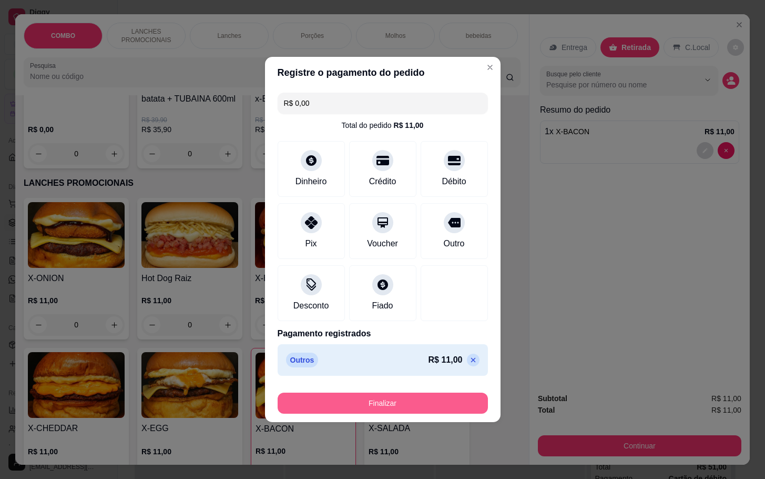
click at [442, 393] on div "Finalizar" at bounding box center [383, 400] width 210 height 25
click at [457, 401] on button "Finalizar" at bounding box center [383, 403] width 204 height 21
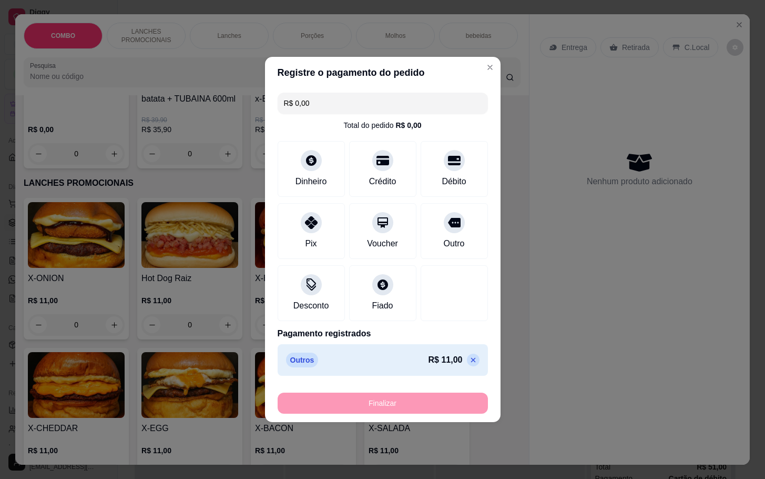
type input "0"
type input "-R$ 11,00"
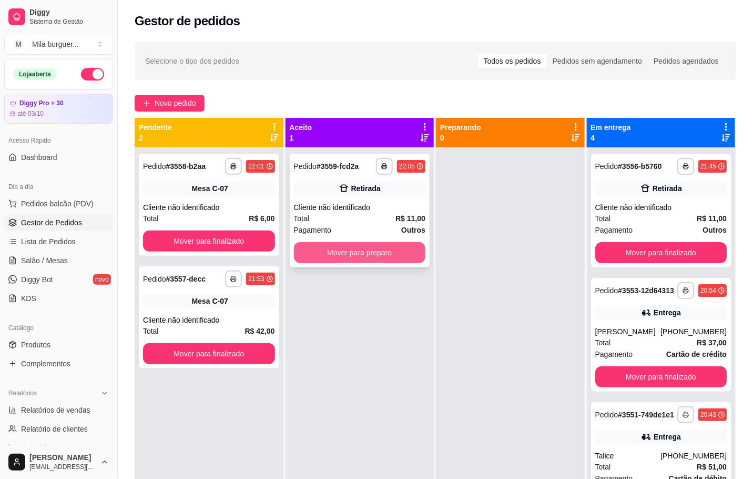
click at [364, 258] on button "Mover para preparo" at bounding box center [360, 252] width 132 height 21
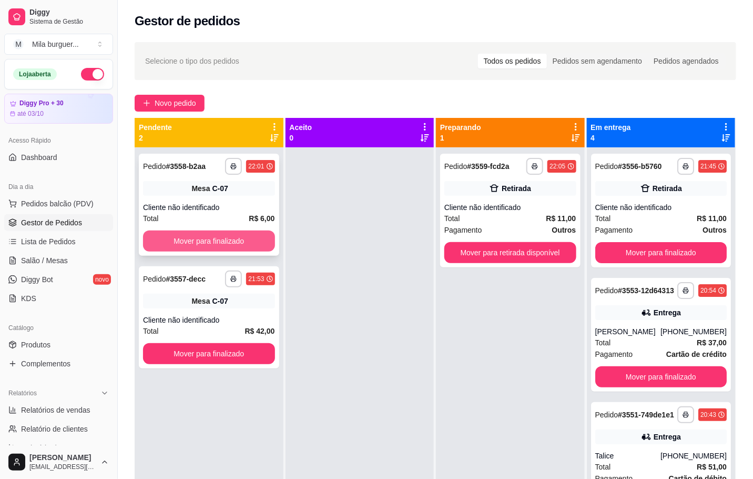
click at [152, 232] on button "Mover para finalizado" at bounding box center [209, 240] width 132 height 21
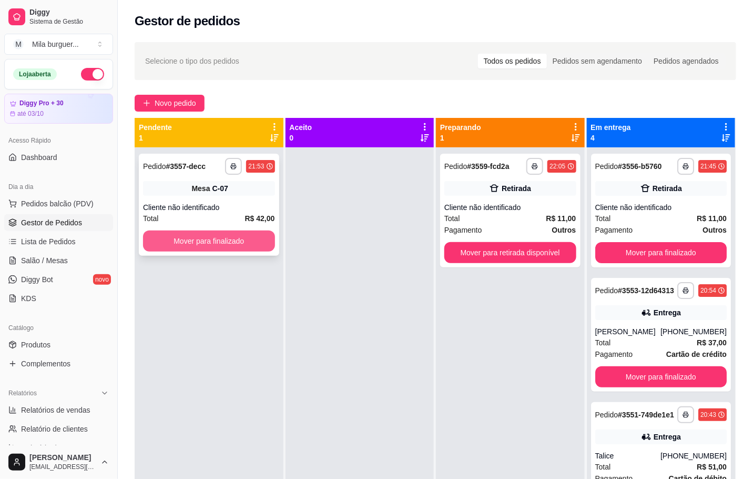
click at [165, 234] on button "Mover para finalizado" at bounding box center [209, 240] width 132 height 21
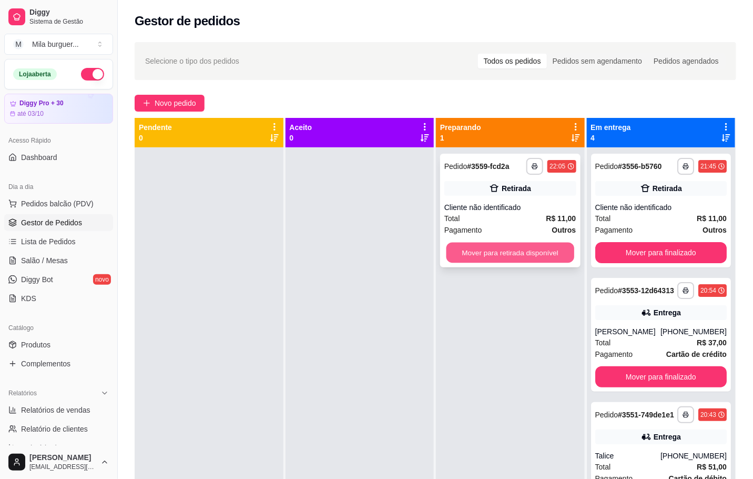
click at [546, 248] on button "Mover para retirada disponível" at bounding box center [511, 253] width 128 height 21
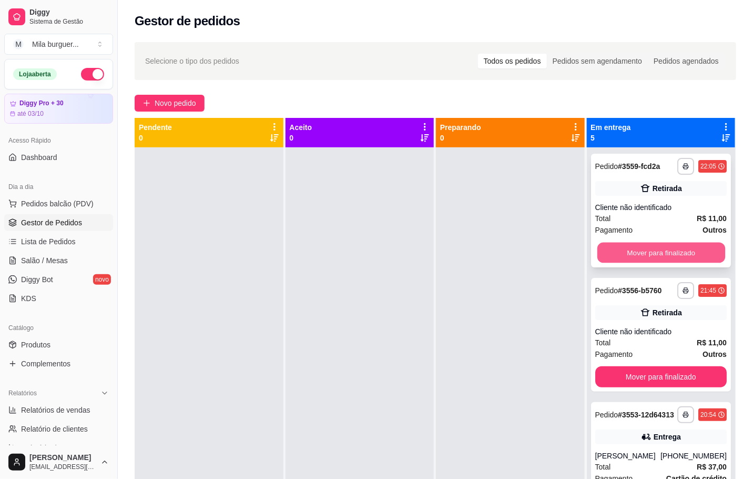
click at [620, 256] on button "Mover para finalizado" at bounding box center [661, 253] width 128 height 21
click at [619, 249] on button "Mover para finalizado" at bounding box center [662, 252] width 132 height 21
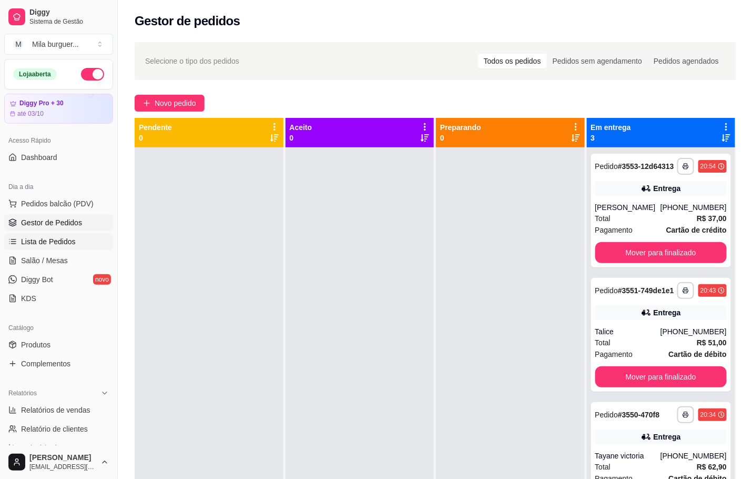
drag, startPoint x: 32, startPoint y: 254, endPoint x: 47, endPoint y: 245, distance: 18.0
click at [32, 254] on link "Salão / Mesas" at bounding box center [58, 260] width 109 height 17
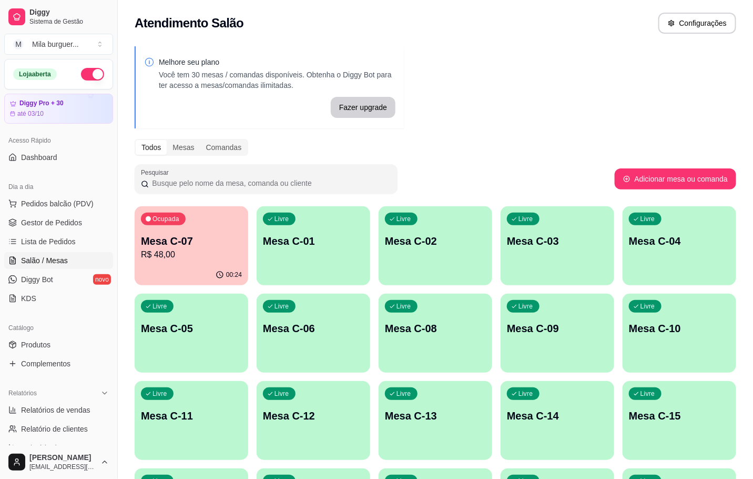
click at [200, 230] on div "Ocupada Mesa C-07 R$ 48,00" at bounding box center [192, 235] width 114 height 58
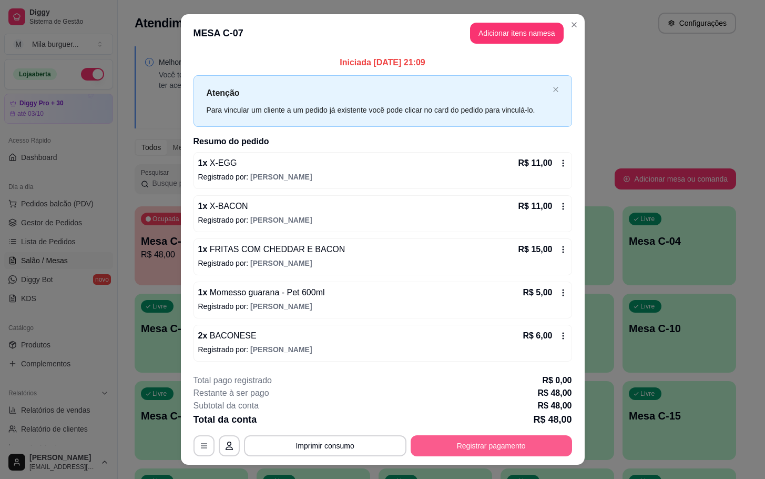
click at [440, 438] on div "**********" at bounding box center [383, 415] width 379 height 82
click at [451, 444] on button "Registrar pagamento" at bounding box center [492, 445] width 162 height 21
click at [309, 456] on button "Imprimir consumo" at bounding box center [325, 445] width 163 height 21
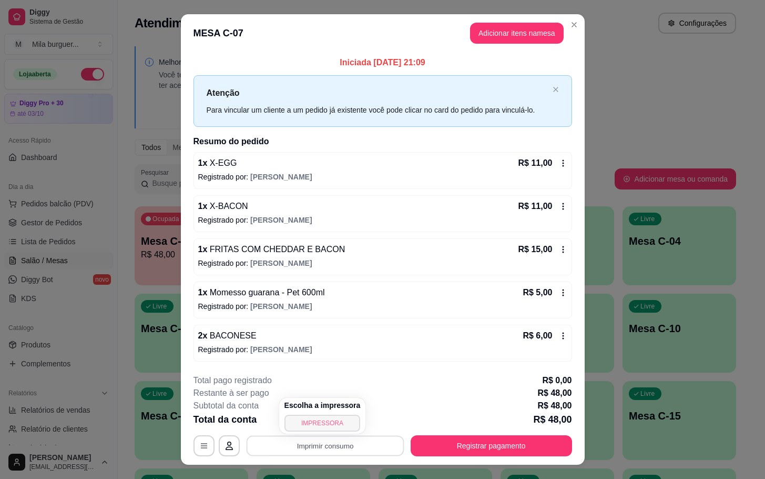
click at [327, 424] on button "IMPRESSORA" at bounding box center [323, 423] width 76 height 17
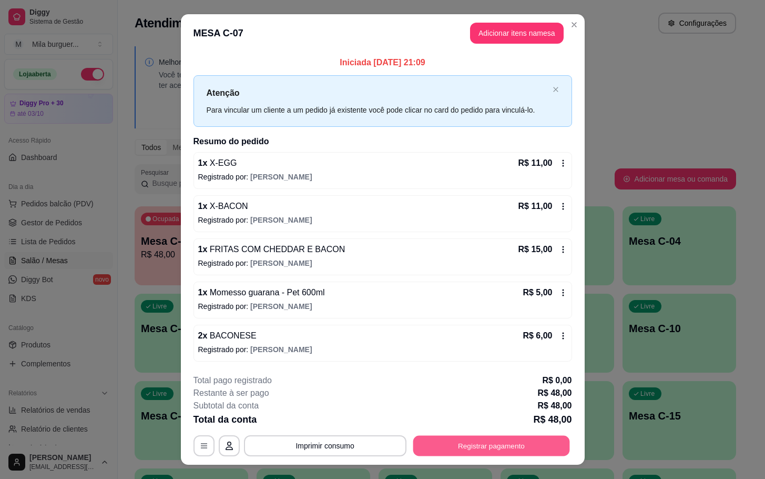
click at [443, 450] on button "Registrar pagamento" at bounding box center [491, 445] width 157 height 21
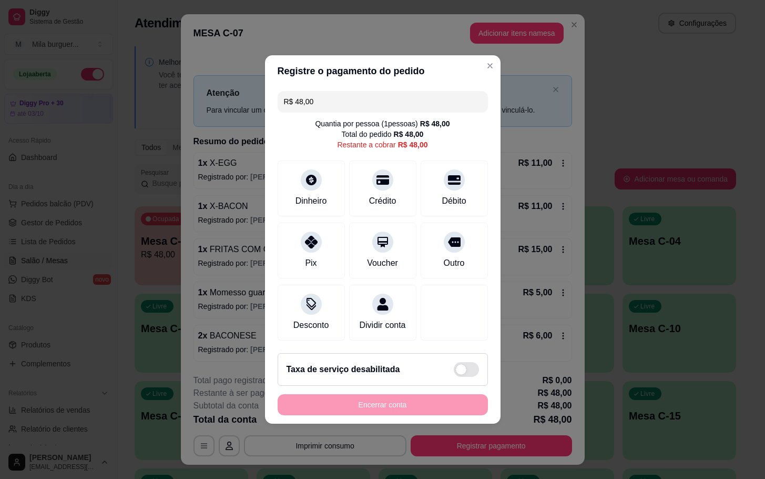
drag, startPoint x: 443, startPoint y: 245, endPoint x: 438, endPoint y: 210, distance: 35.2
click at [443, 240] on div "Outro" at bounding box center [454, 251] width 67 height 56
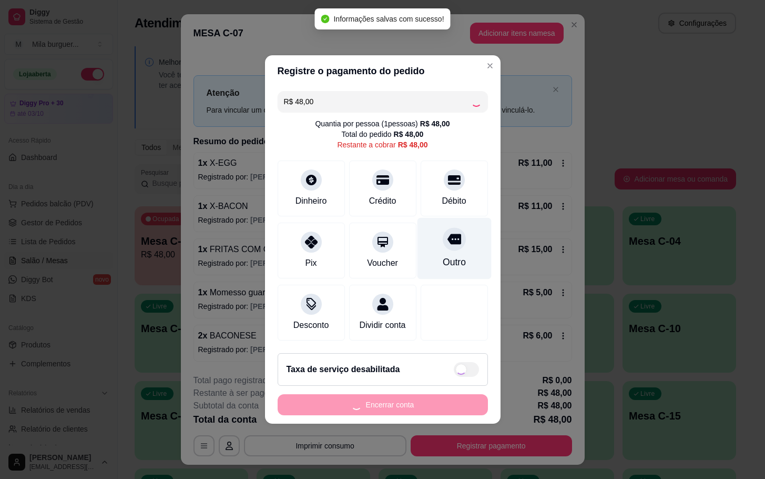
type input "R$ 0,00"
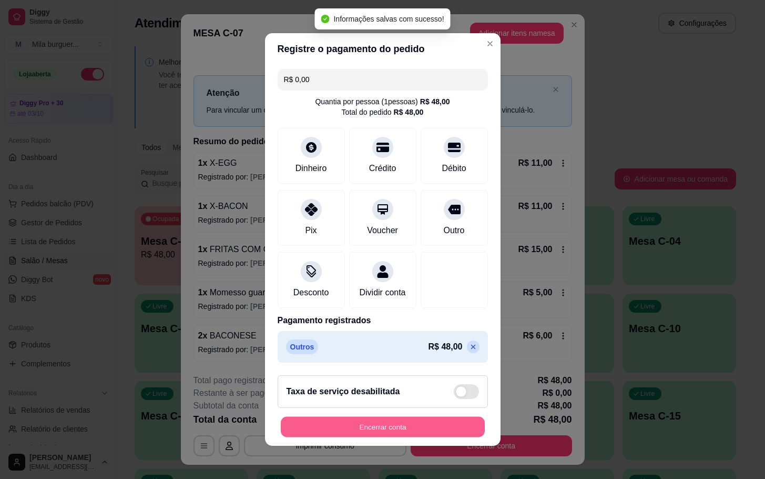
click at [430, 426] on button "Encerrar conta" at bounding box center [383, 427] width 204 height 21
